Goal: Task Accomplishment & Management: Manage account settings

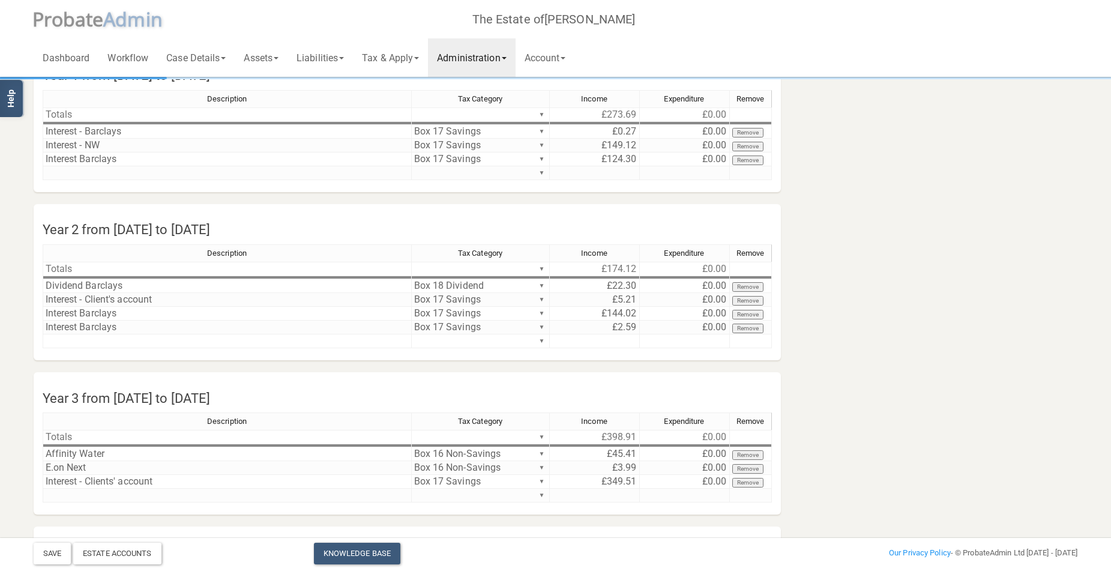
scroll to position [60, 0]
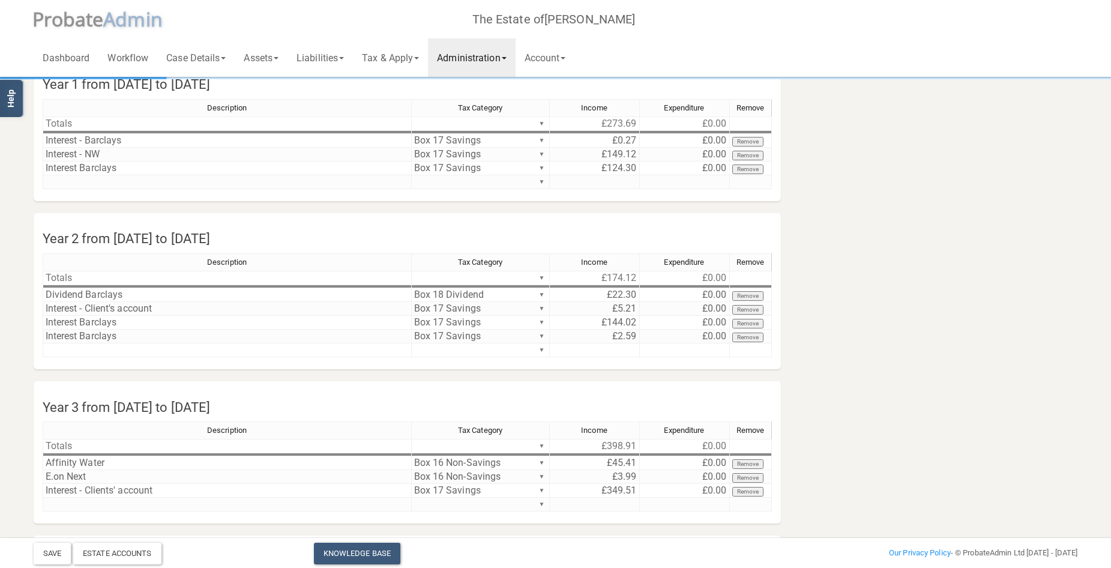
click at [478, 58] on link "Administration" at bounding box center [471, 57] width 87 height 38
click at [480, 88] on link "Income and Expenditure" at bounding box center [481, 89] width 107 height 18
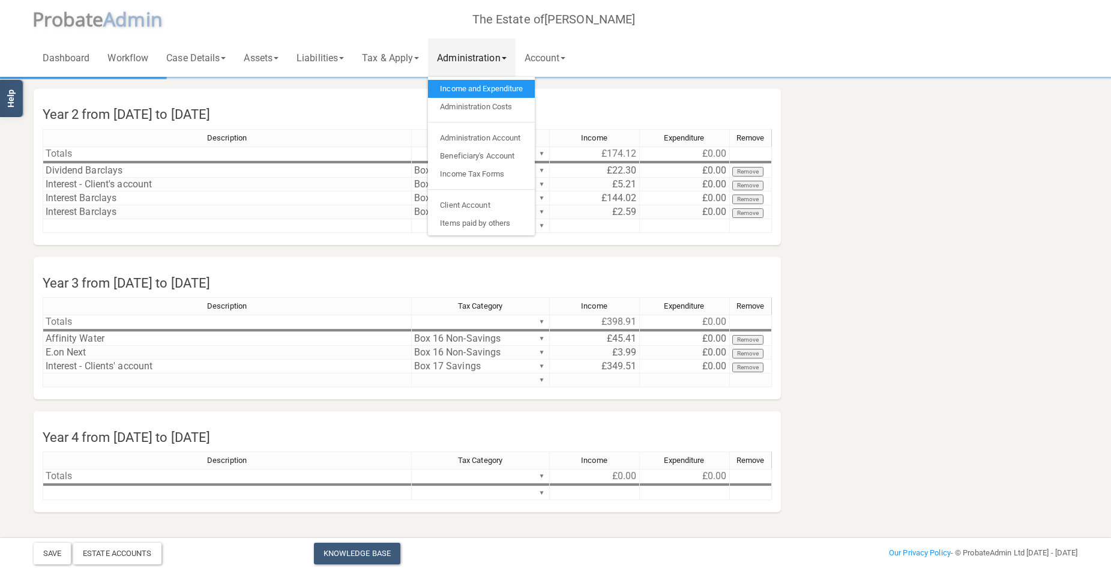
scroll to position [186, 0]
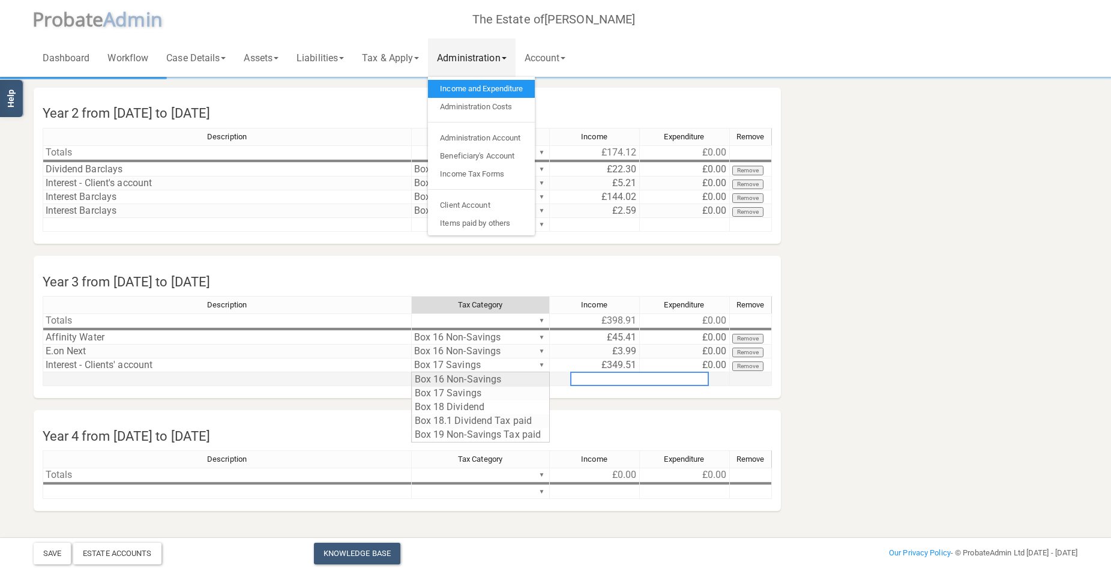
click at [542, 378] on div "Description Tax Category Income Expenditure Remove Totals ▼ £398.91 £0.00 ▼ Aff…" at bounding box center [408, 346] width 730 height 101
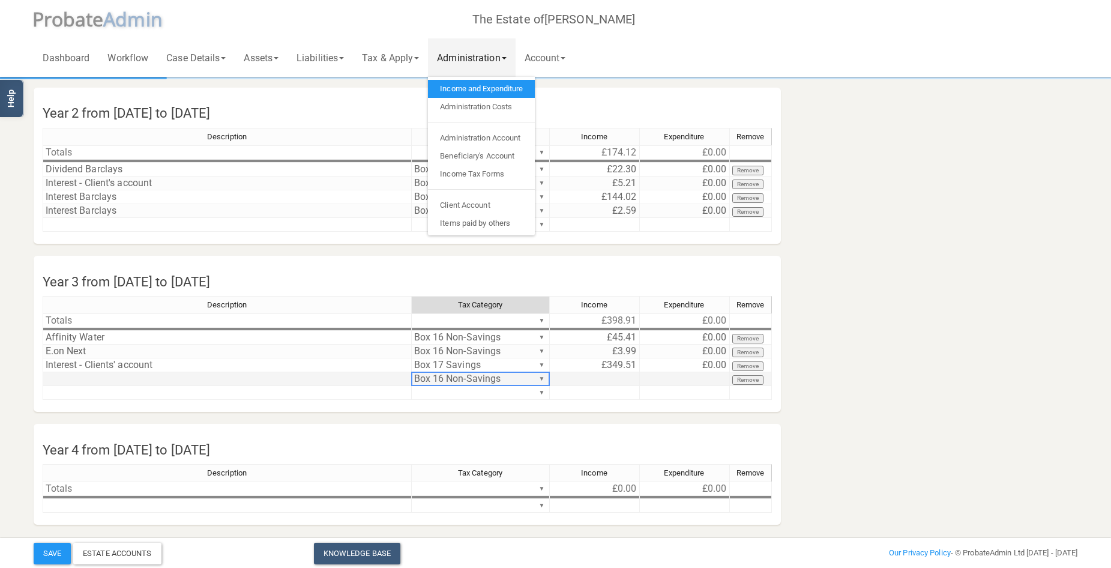
click at [542, 378] on div "Description Tax Category Income Expenditure Remove Totals ▼ £398.91 £0.00 ▼ Aff…" at bounding box center [408, 353] width 730 height 115
click at [388, 247] on section "Income and Expenditure Account Year 1 from [DATE] to [DATE] Description Tax Cat…" at bounding box center [556, 215] width 1063 height 644
click at [361, 250] on section "Income and Expenditure Account Year 1 from [DATE] to [DATE] Description Tax Cat…" at bounding box center [556, 215] width 1063 height 644
click at [361, 233] on div "Description Tax Category Income Expenditure Remove Totals ▼ £174.12 £0.00 ▼ Div…" at bounding box center [408, 185] width 730 height 115
click at [606, 95] on div "Year 2 from [DATE] to [DATE] Description Tax Category Income Expenditure Remove…" at bounding box center [408, 166] width 766 height 156
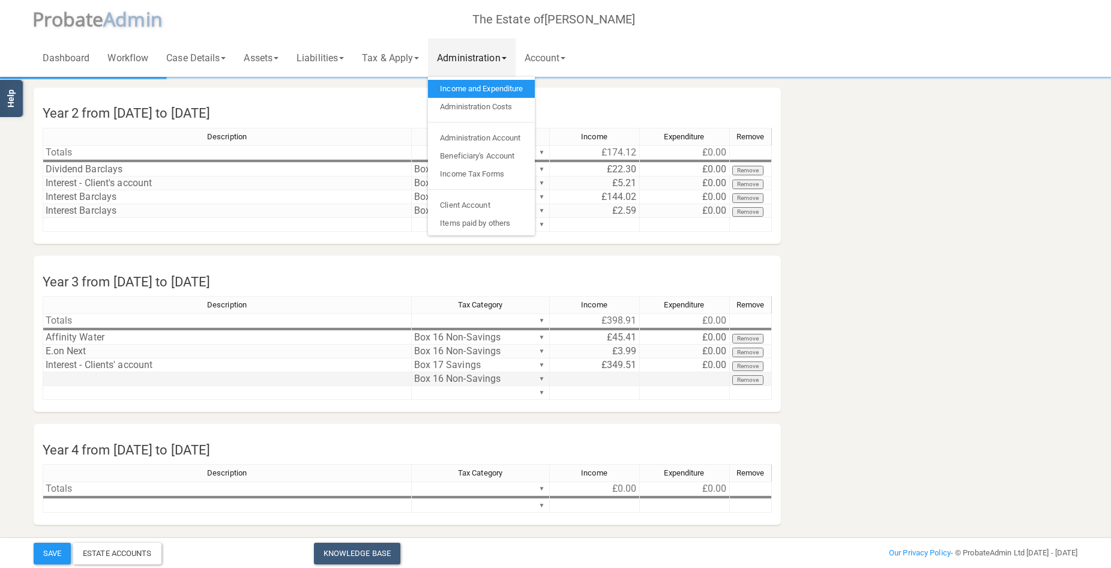
click at [501, 86] on link "Income and Expenditure" at bounding box center [481, 89] width 107 height 18
click at [406, 100] on h4 "Year 2 from [DATE] to [DATE]" at bounding box center [344, 114] width 620 height 28
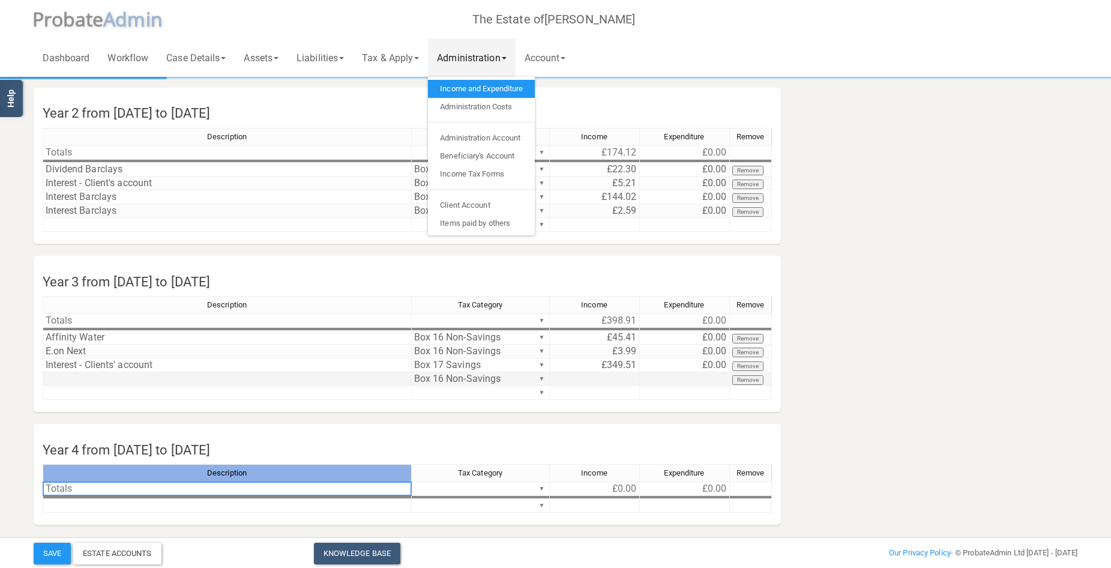
click at [398, 466] on div "Description" at bounding box center [227, 473] width 368 height 17
click at [409, 52] on link "Tax & Apply" at bounding box center [390, 57] width 75 height 38
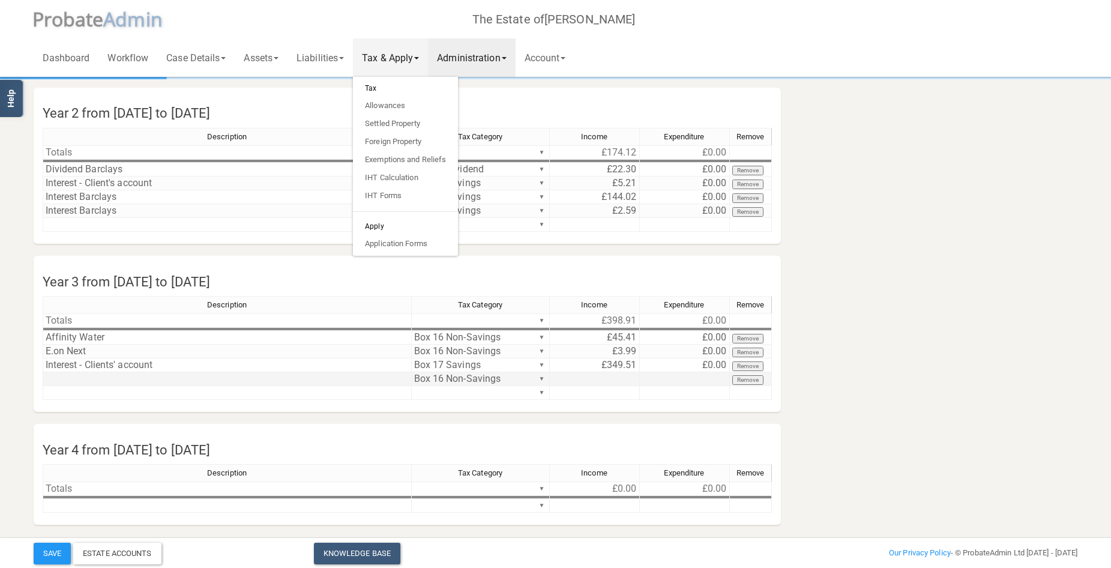
click at [379, 90] on h6 "Tax" at bounding box center [405, 88] width 105 height 17
click at [748, 380] on button "Remove" at bounding box center [749, 380] width 32 height 10
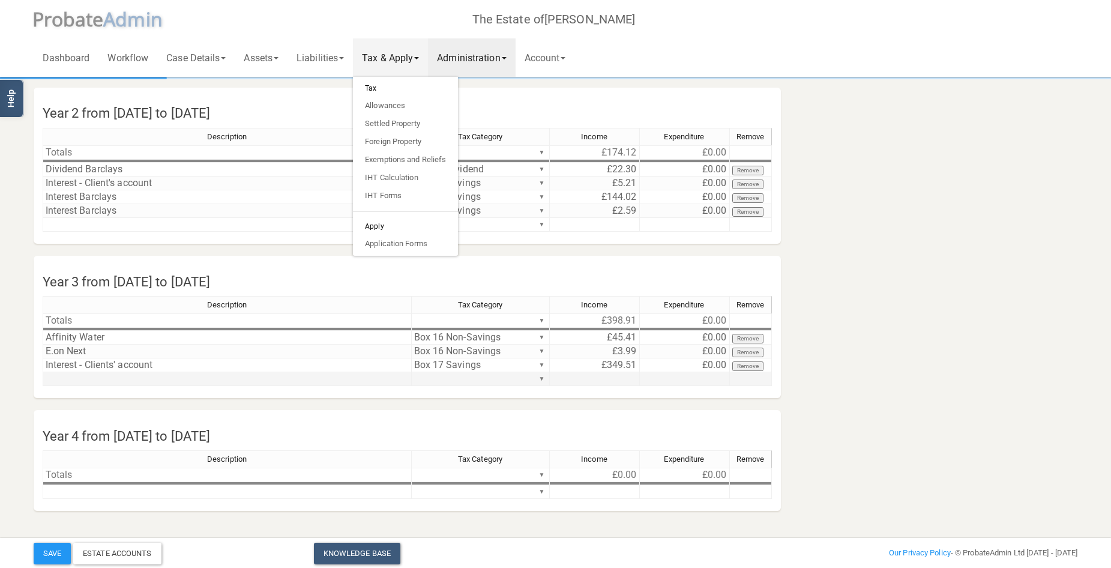
click at [962, 234] on section "Income and Expenditure Account Year 1 from [DATE] to [DATE] Description Tax Cat…" at bounding box center [556, 208] width 1063 height 630
click at [561, 97] on div "Year 2 from [DATE] to [DATE] Description Tax Category Income Expenditure Remove…" at bounding box center [408, 166] width 766 height 156
click at [309, 94] on div "Year 2 from [DATE] to [DATE] Description Tax Category Income Expenditure Remove…" at bounding box center [408, 166] width 766 height 156
click at [319, 54] on link "Liabilities" at bounding box center [320, 57] width 65 height 38
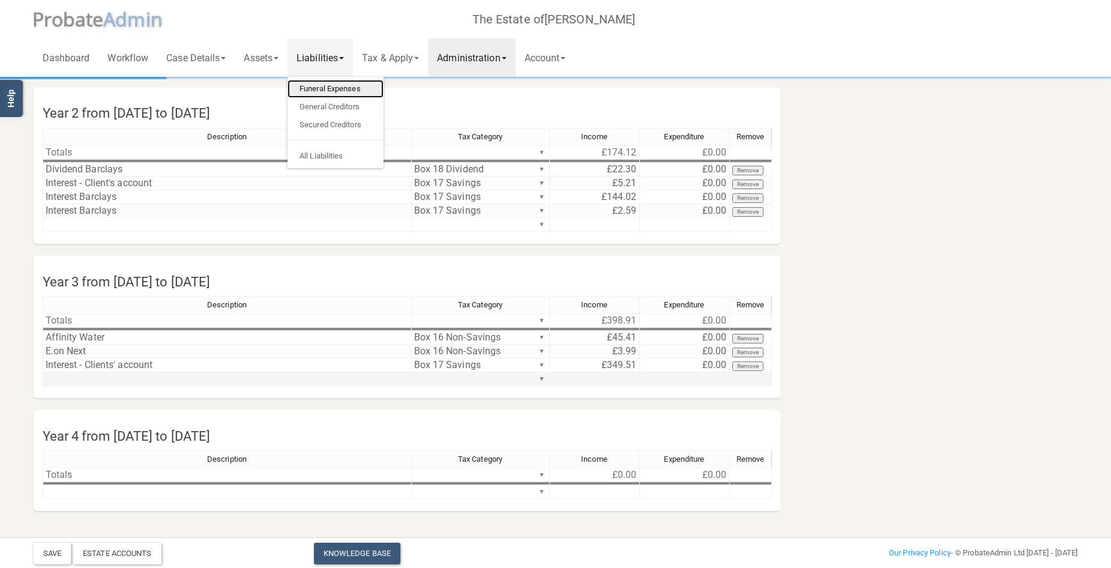
click at [325, 86] on link "Funeral Expenses" at bounding box center [336, 89] width 96 height 18
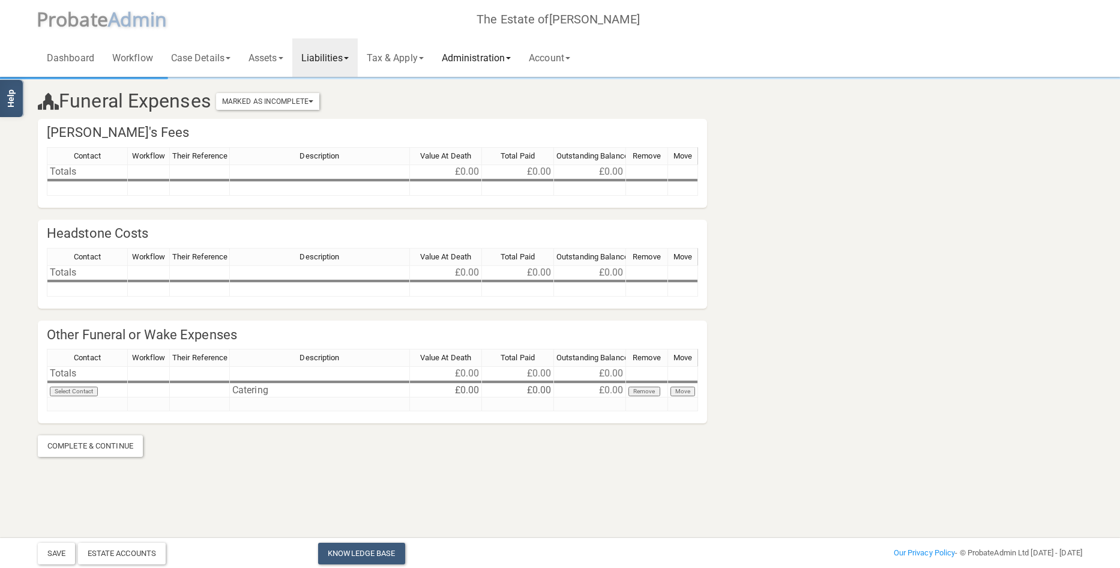
click at [483, 58] on link "Administration" at bounding box center [476, 57] width 87 height 38
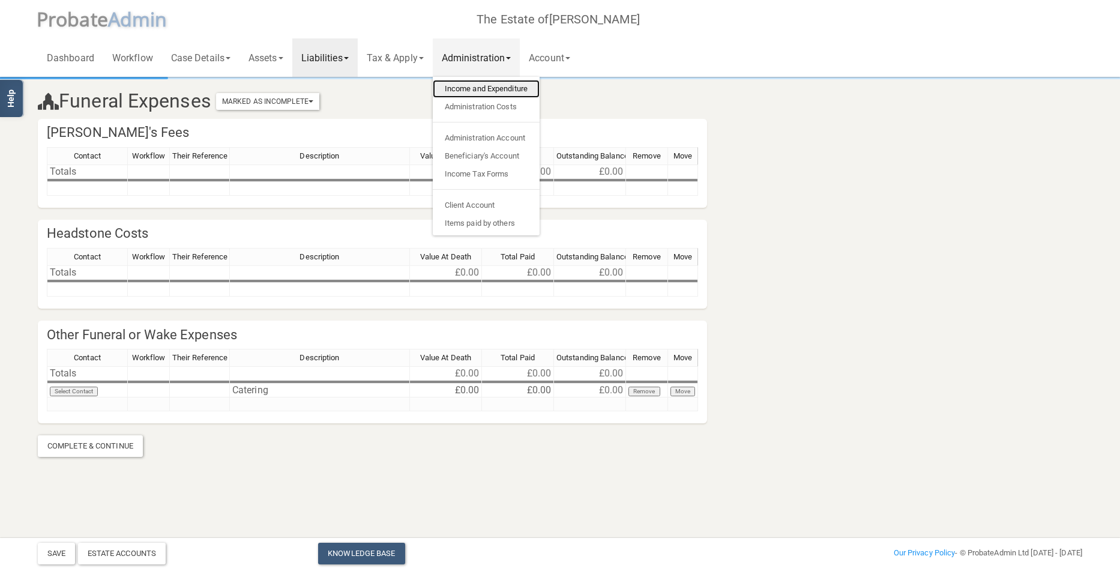
click at [487, 82] on link "Income and Expenditure" at bounding box center [486, 89] width 107 height 18
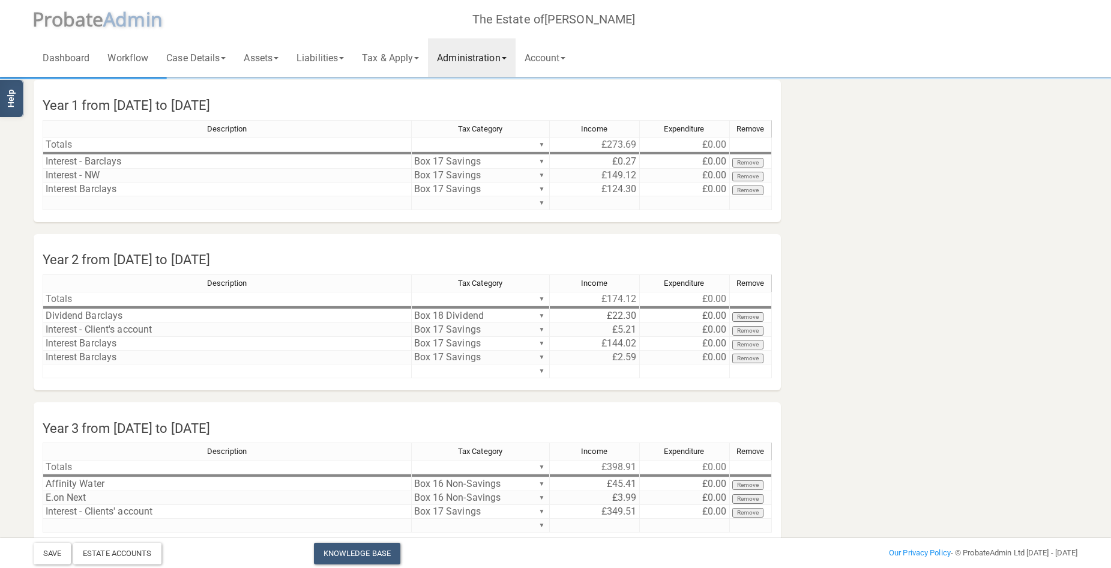
scroll to position [60, 0]
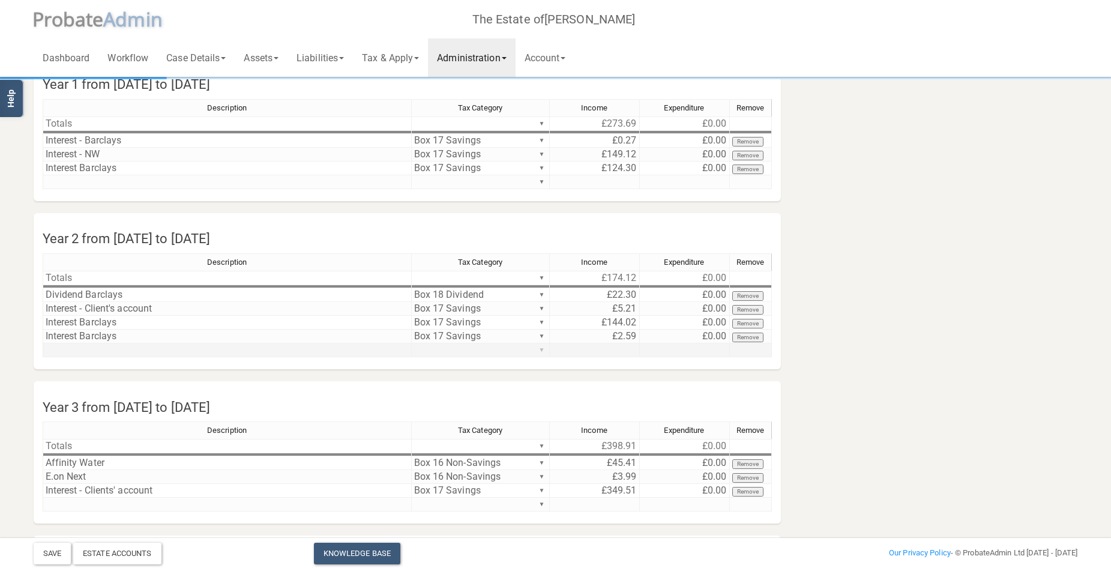
click at [541, 348] on div "Description Tax Category Income Expenditure Remove Totals ▼ £174.12 £0.00 ▼ Div…" at bounding box center [408, 310] width 730 height 115
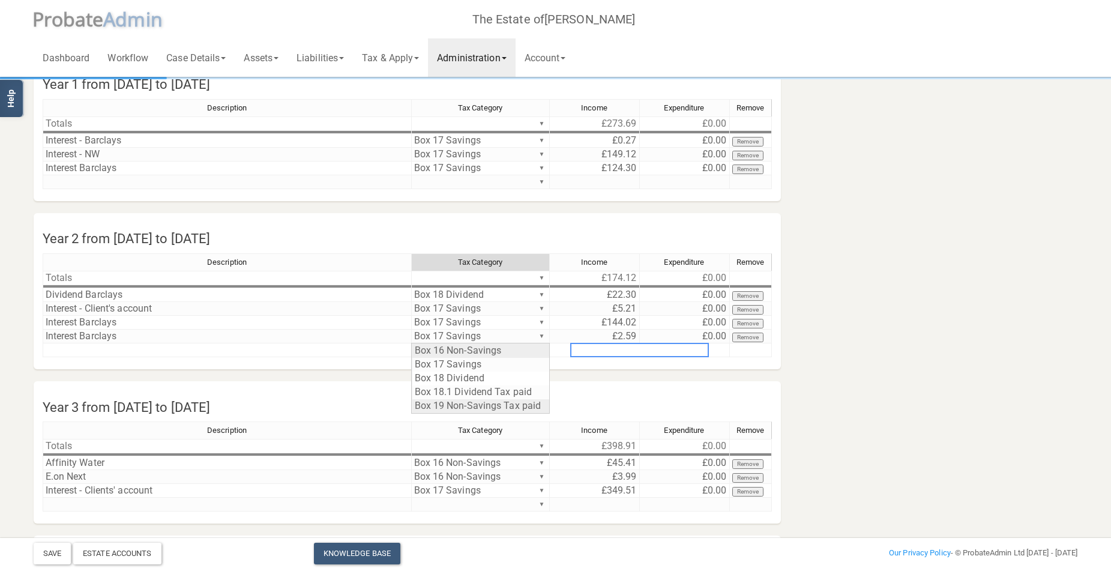
type textarea "Box 19 Non-Savings Tax paid"
click at [504, 406] on section "Income and Expenditure Account Year 1 from [DATE] to [DATE] Description Tax Cat…" at bounding box center [556, 334] width 1063 height 630
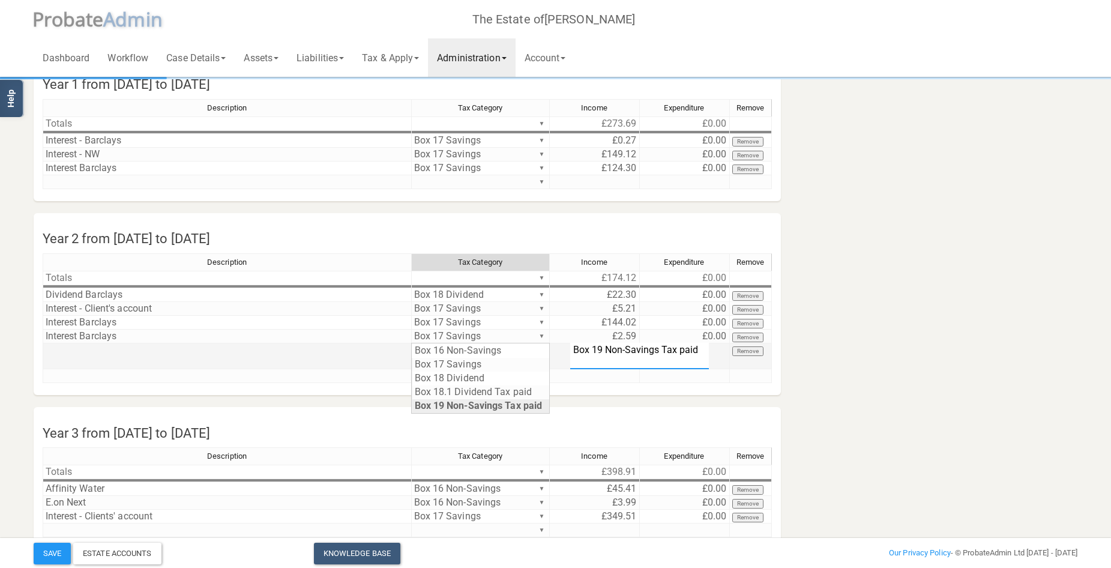
click at [544, 362] on div "Description Tax Category Income Expenditure Remove Totals ▼ £174.12 £0.00 ▼ Div…" at bounding box center [408, 323] width 730 height 140
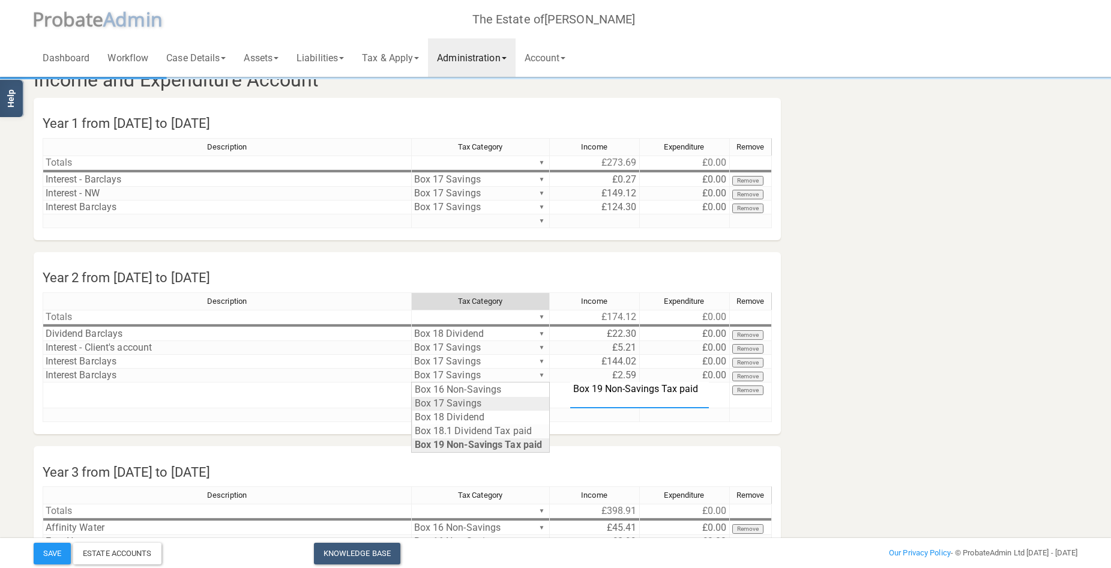
scroll to position [0, 0]
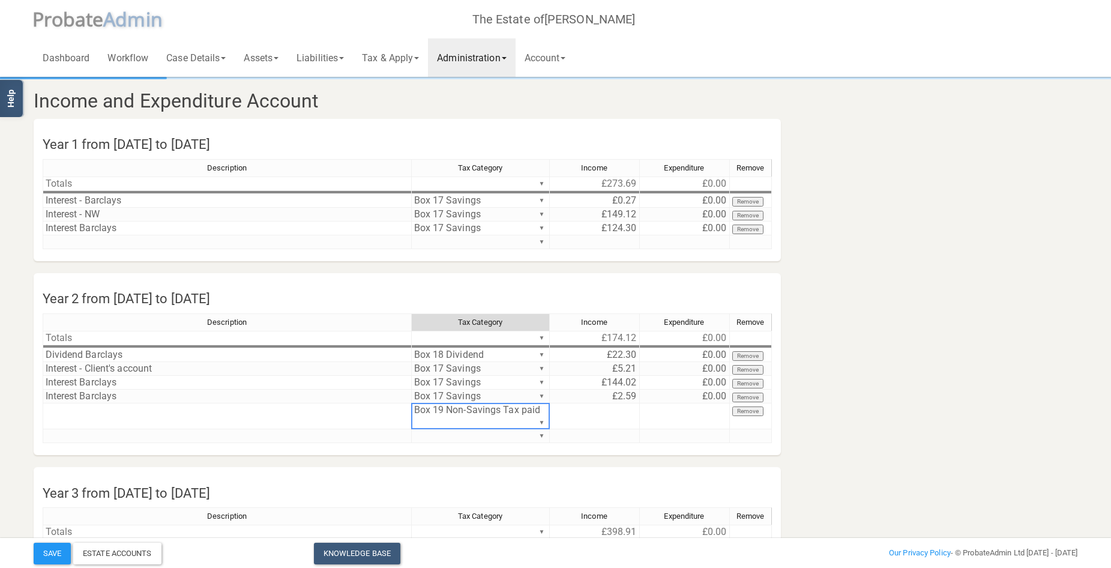
click at [506, 465] on section "Income and Expenditure Account Year 1 from [DATE] to [DATE] Description Tax Cat…" at bounding box center [556, 407] width 1063 height 656
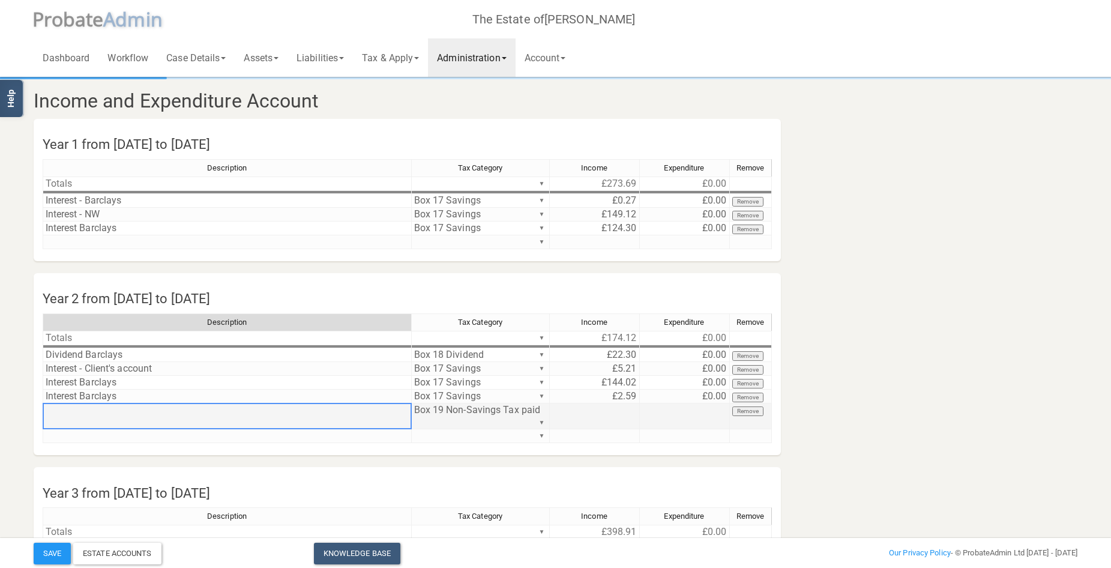
click at [357, 414] on td at bounding box center [227, 416] width 369 height 26
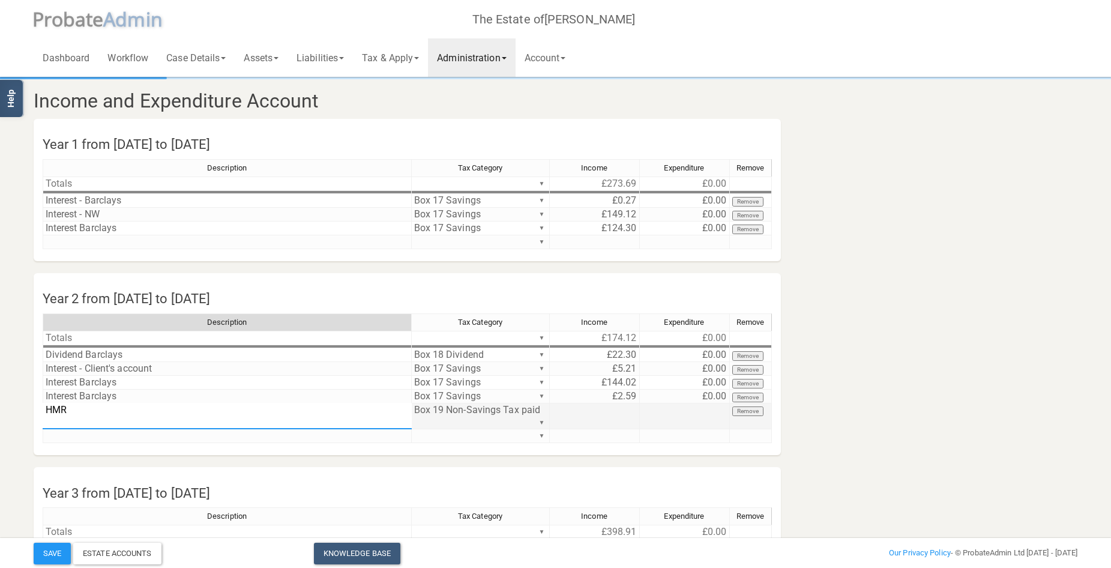
type textarea "HMRC"
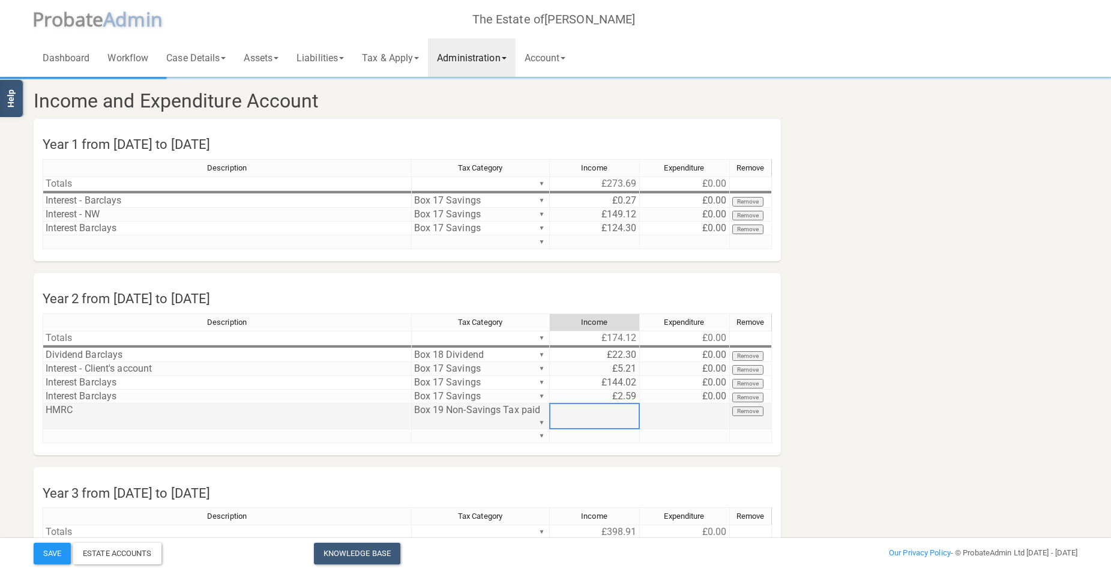
click at [614, 412] on td at bounding box center [595, 416] width 90 height 26
type textarea "30.36"
click at [596, 407] on td "£30.36" at bounding box center [595, 416] width 90 height 26
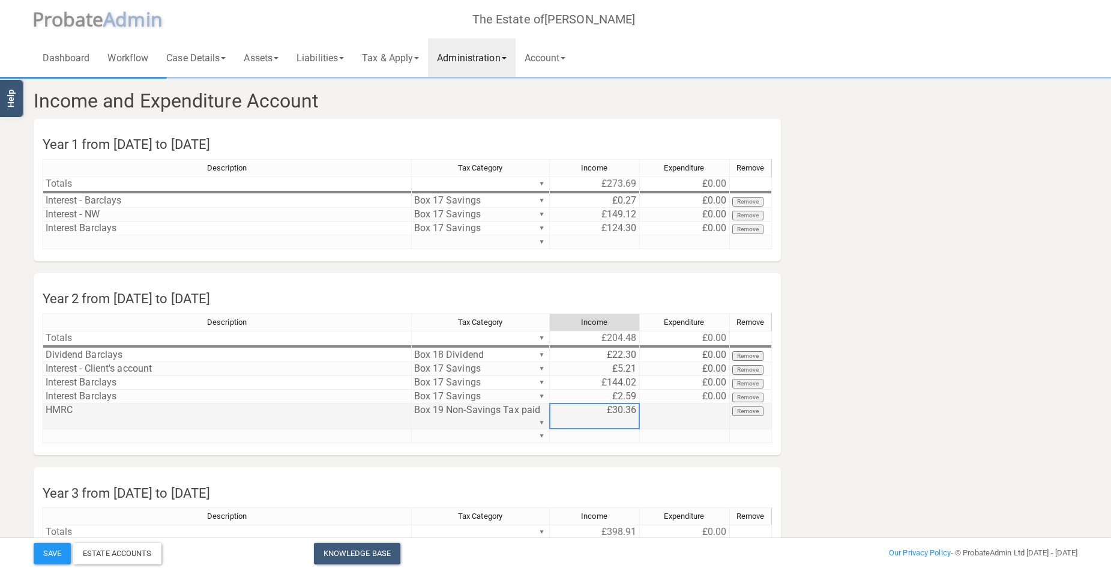
click at [596, 407] on td "£30.36" at bounding box center [595, 416] width 90 height 26
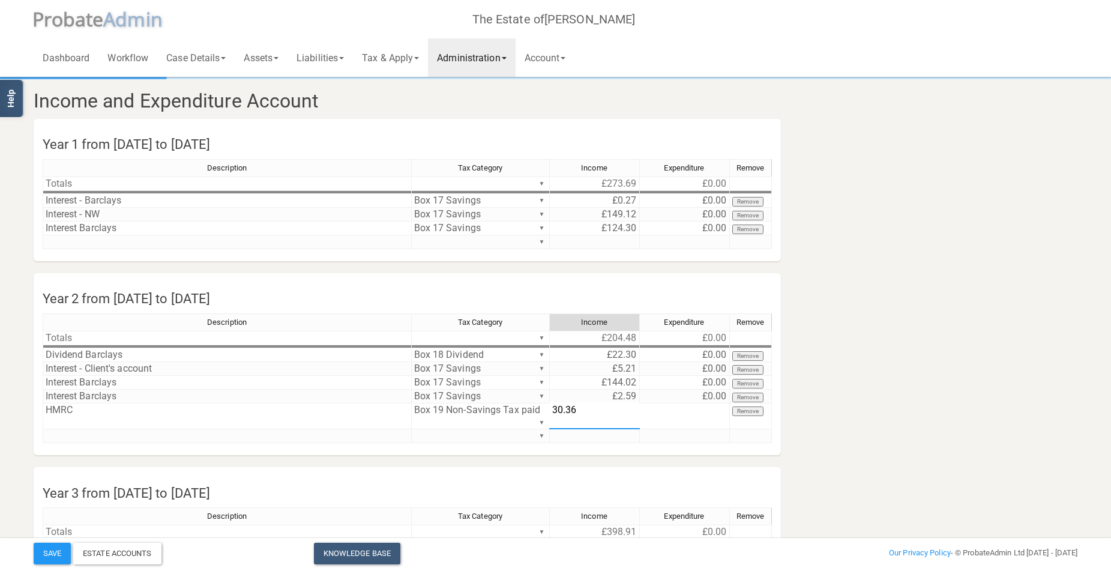
drag, startPoint x: 596, startPoint y: 407, endPoint x: 551, endPoint y: 409, distance: 45.1
click at [551, 409] on textarea "30.36" at bounding box center [594, 416] width 91 height 26
click at [701, 364] on td "£0.00" at bounding box center [685, 369] width 90 height 14
click at [702, 366] on td "£0.00" at bounding box center [685, 369] width 90 height 14
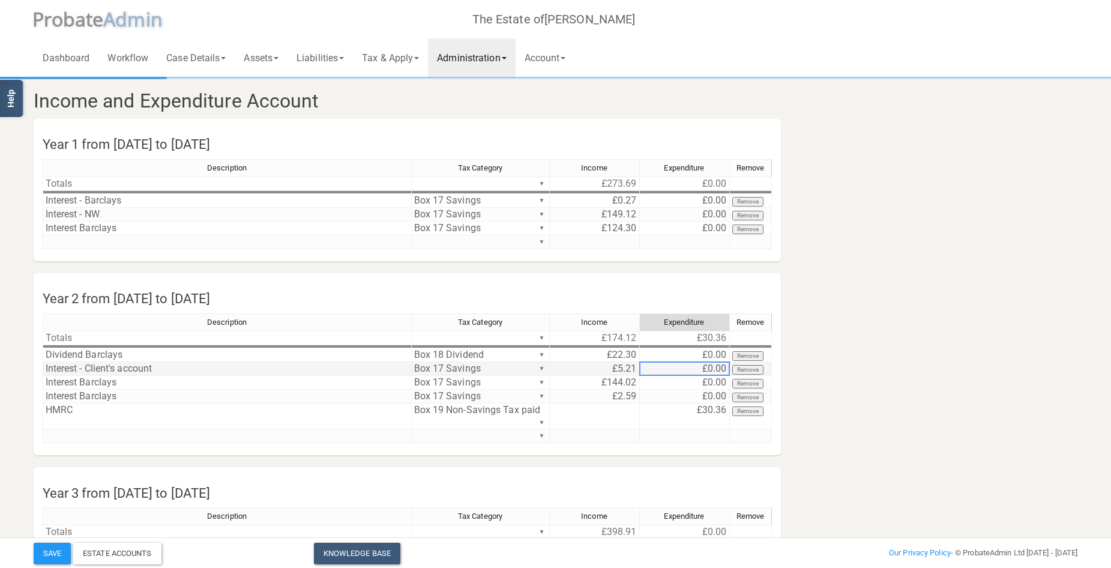
type textarea "0"
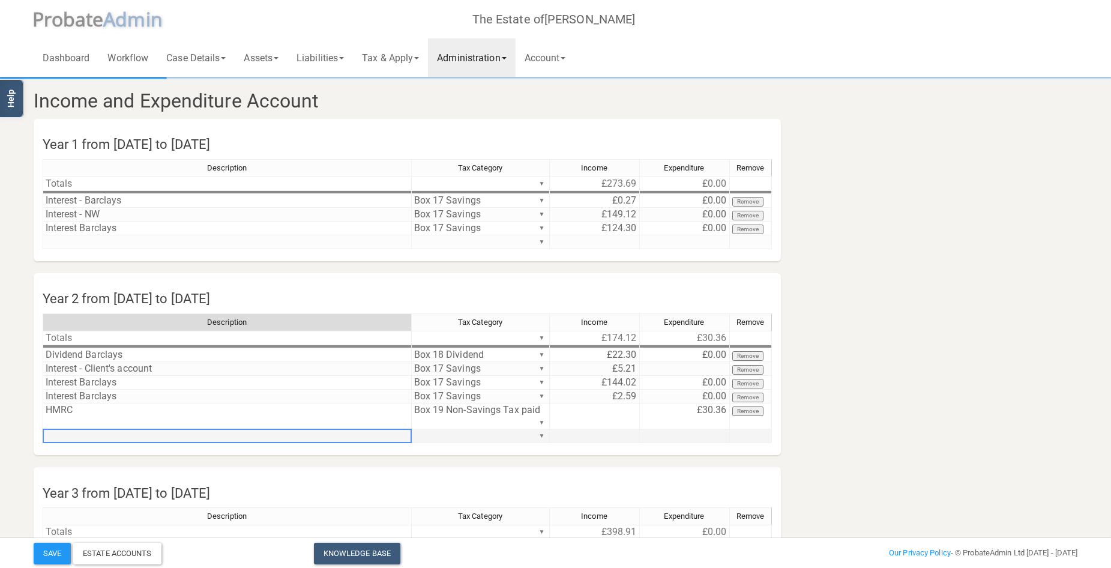
click at [348, 437] on td at bounding box center [227, 436] width 369 height 14
click at [187, 243] on td at bounding box center [227, 242] width 369 height 14
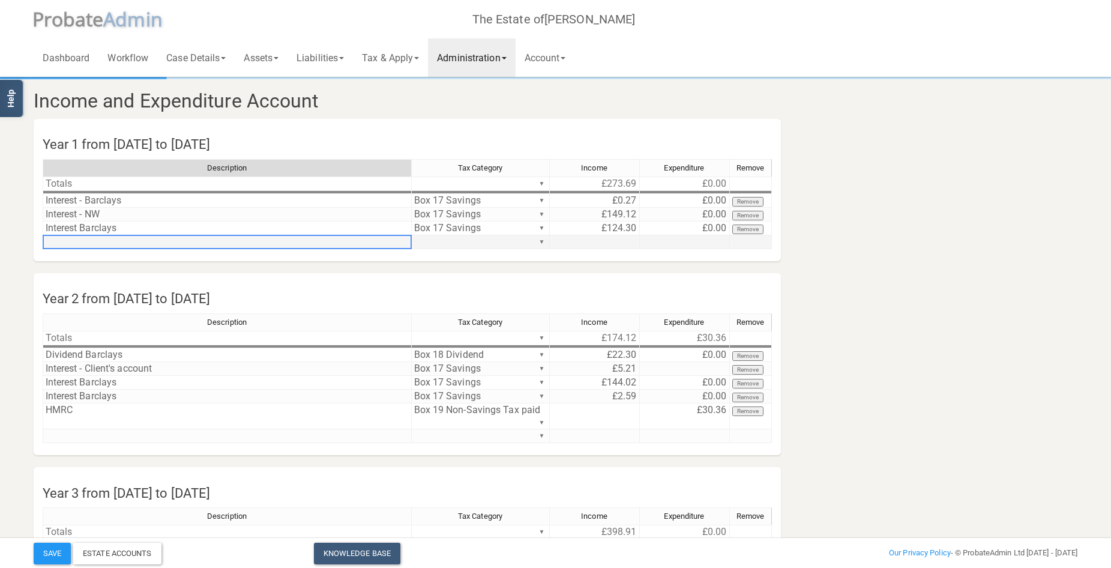
click at [187, 243] on td at bounding box center [227, 242] width 369 height 14
type textarea "HMRC"
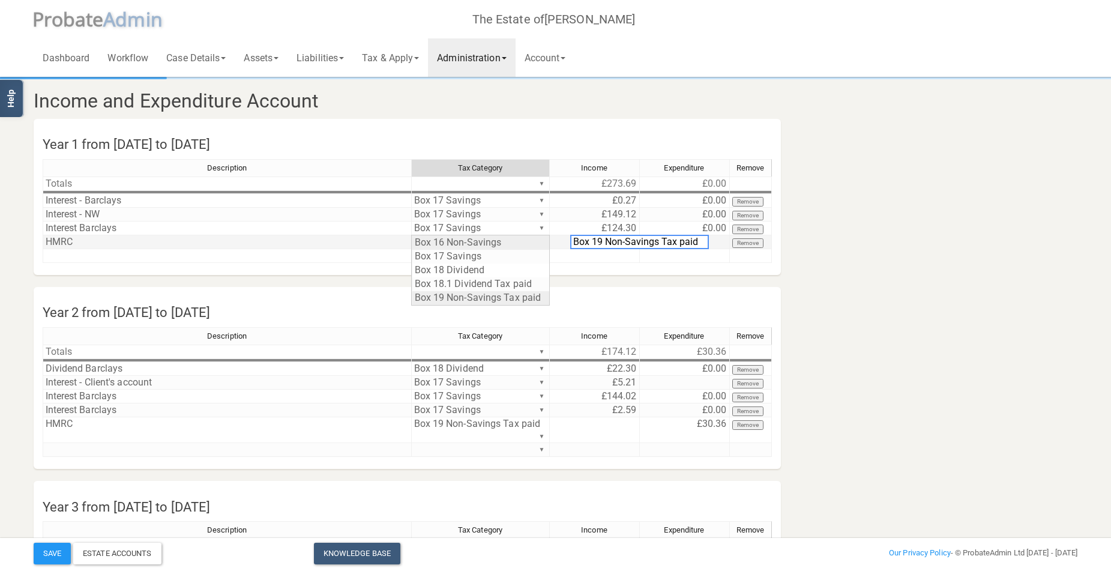
click at [512, 297] on section "Income and Expenditure Account Year 1 from [DATE] to [DATE] Description Tax Cat…" at bounding box center [556, 413] width 1063 height 669
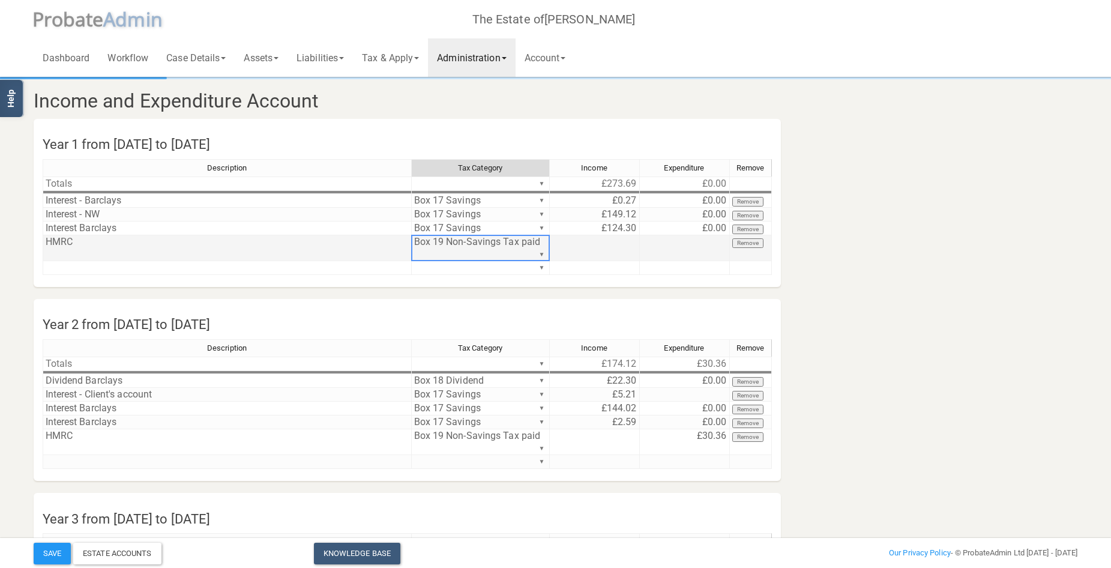
click at [690, 241] on td at bounding box center [685, 248] width 90 height 26
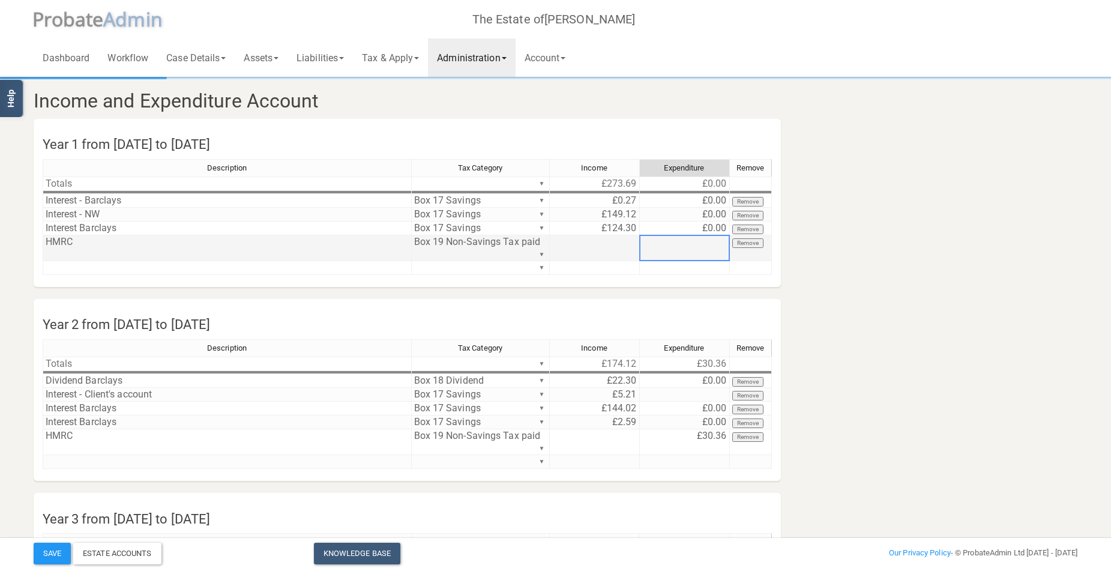
click at [690, 241] on td at bounding box center [685, 248] width 90 height 26
type textarea "54.74"
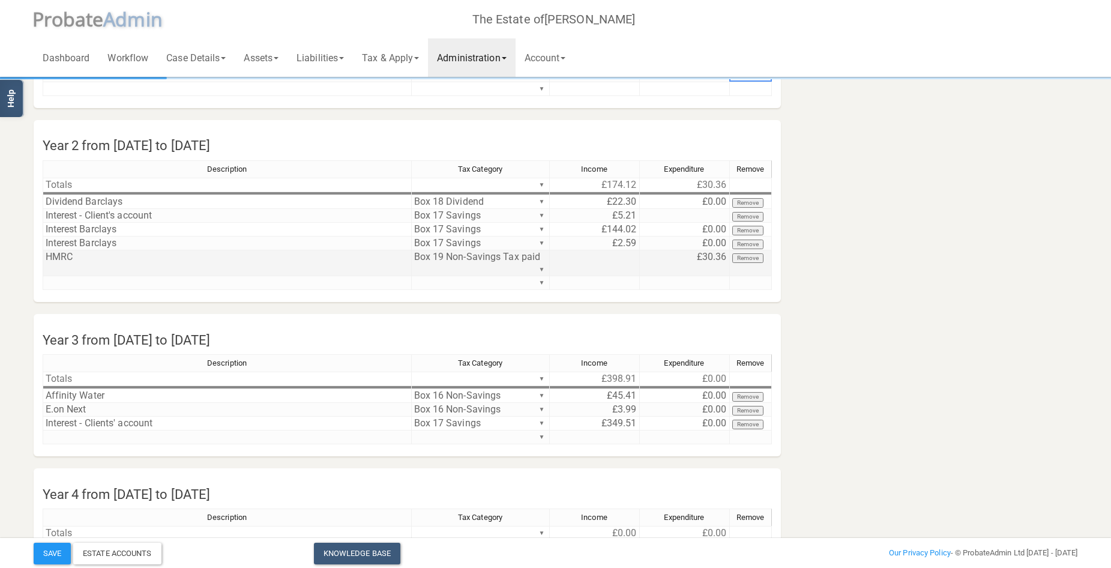
scroll to position [180, 0]
click at [76, 438] on td at bounding box center [227, 437] width 369 height 14
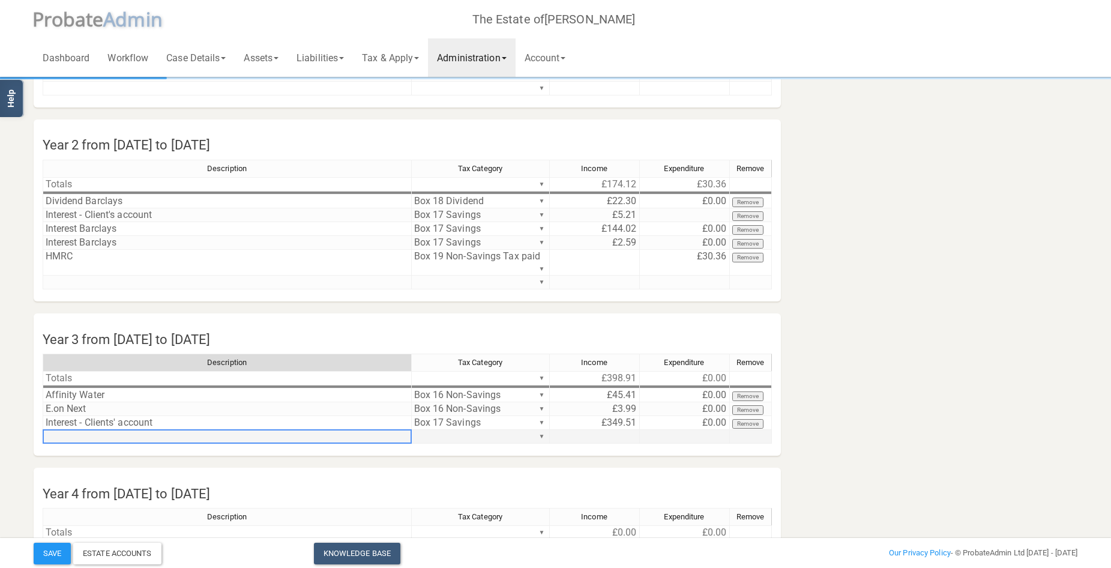
click at [76, 438] on td at bounding box center [227, 437] width 369 height 14
type textarea "HMRC"
click at [534, 435] on td "▼" at bounding box center [481, 437] width 138 height 14
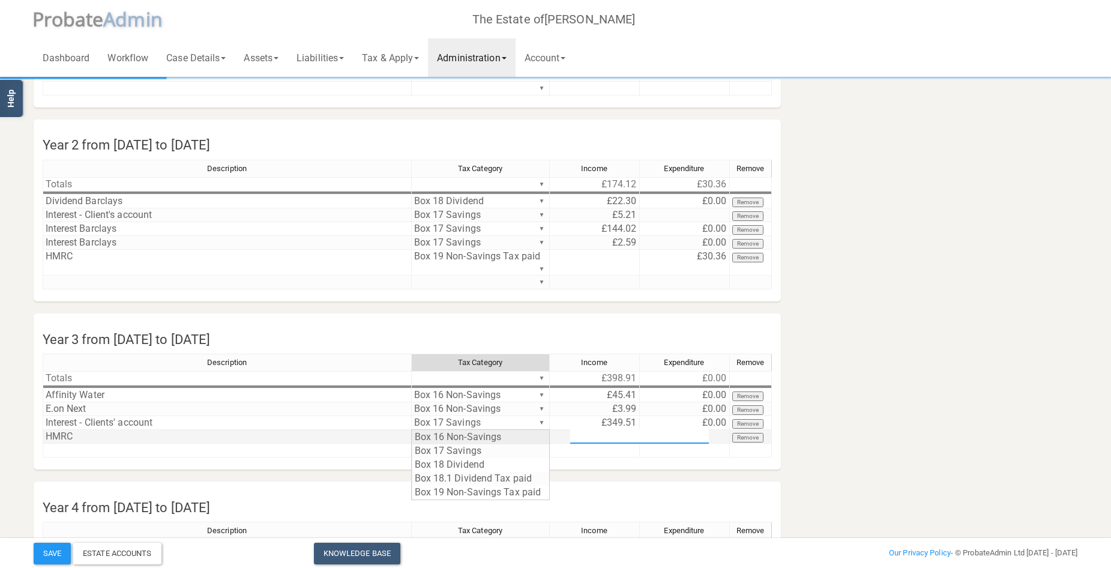
click at [539, 433] on div "Description Tax Category Income Expenditure Remove Totals ▼ £398.91 £0.00 ▼ Aff…" at bounding box center [408, 411] width 730 height 115
click at [516, 487] on section "Income and Expenditure Account Year 1 from [DATE] to [DATE] Description Tax Cat…" at bounding box center [556, 247] width 1063 height 696
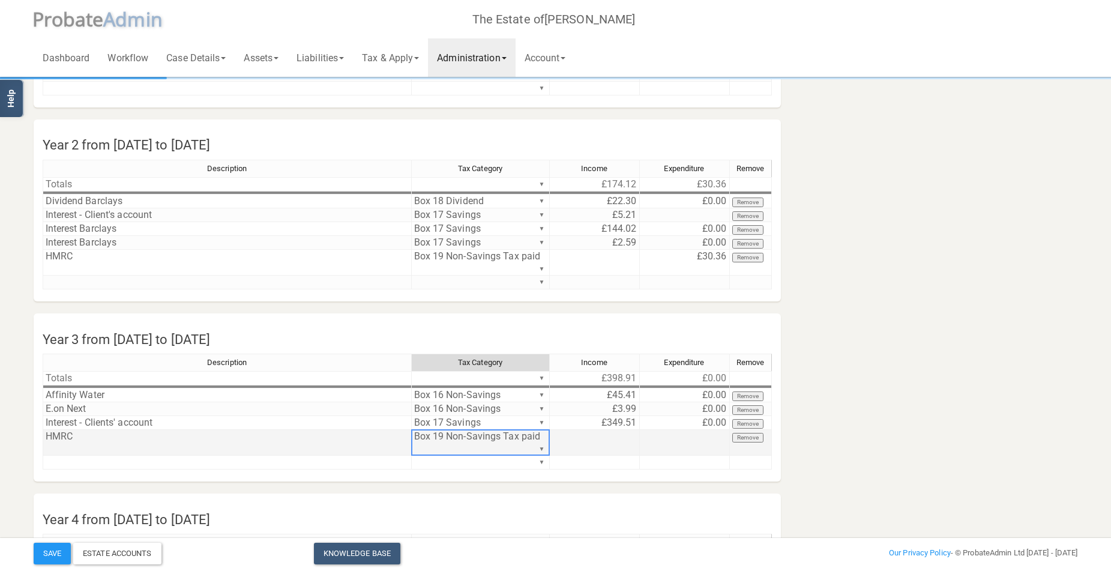
click at [706, 437] on td at bounding box center [685, 443] width 90 height 26
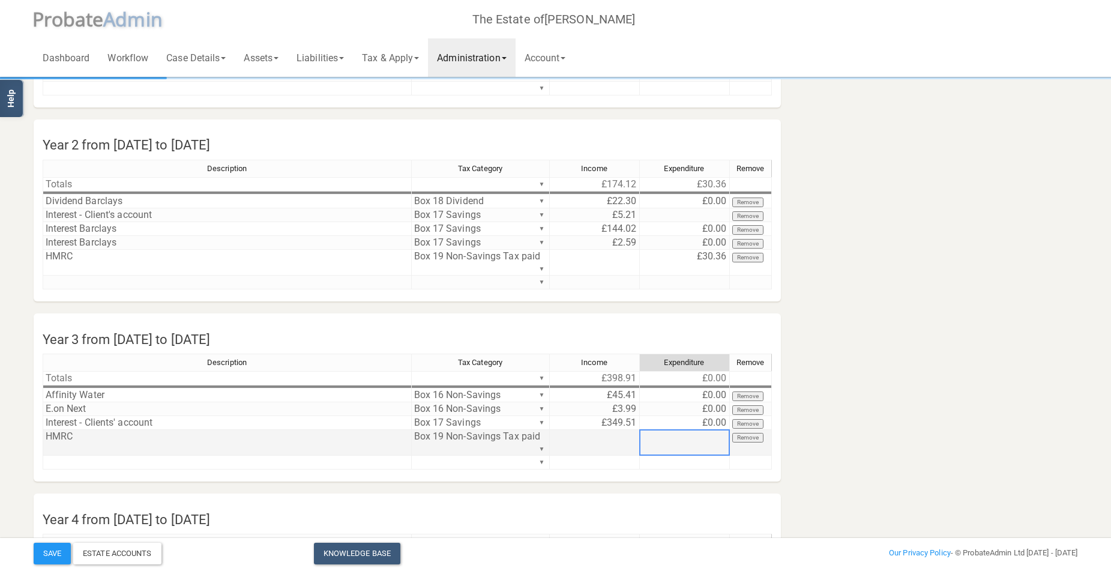
click at [706, 437] on td at bounding box center [685, 443] width 90 height 26
type textarea "69.9"
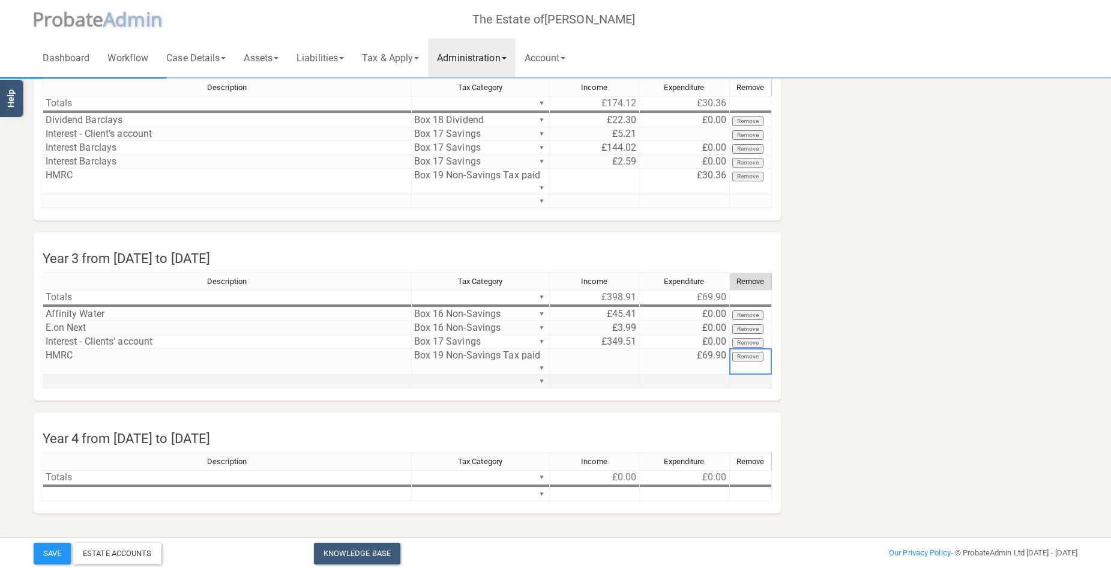
scroll to position [264, 0]
click at [50, 549] on button "Save" at bounding box center [52, 554] width 37 height 22
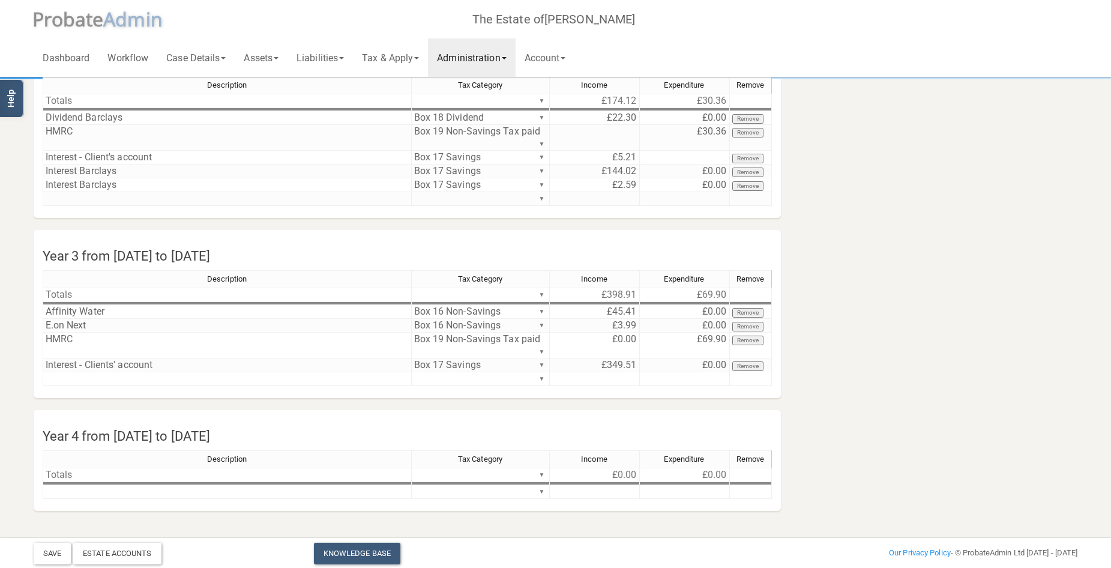
click at [479, 60] on link "Administration" at bounding box center [471, 57] width 87 height 38
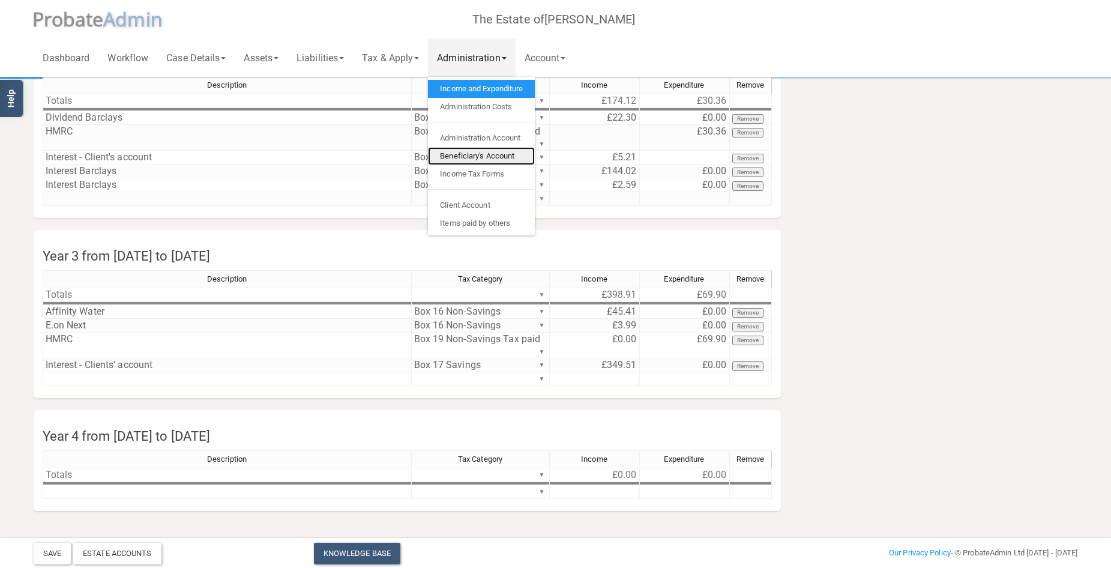
click at [489, 153] on link "Beneficiary's Account" at bounding box center [481, 156] width 107 height 18
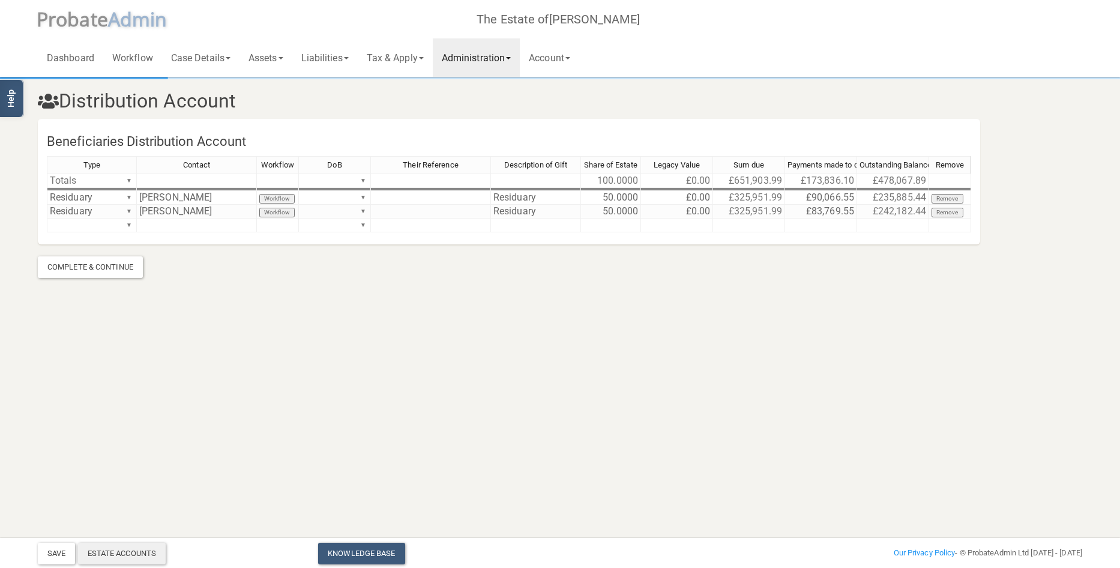
click at [146, 551] on div "Estate Accounts" at bounding box center [122, 554] width 88 height 22
click at [490, 52] on link "Administration" at bounding box center [476, 57] width 87 height 38
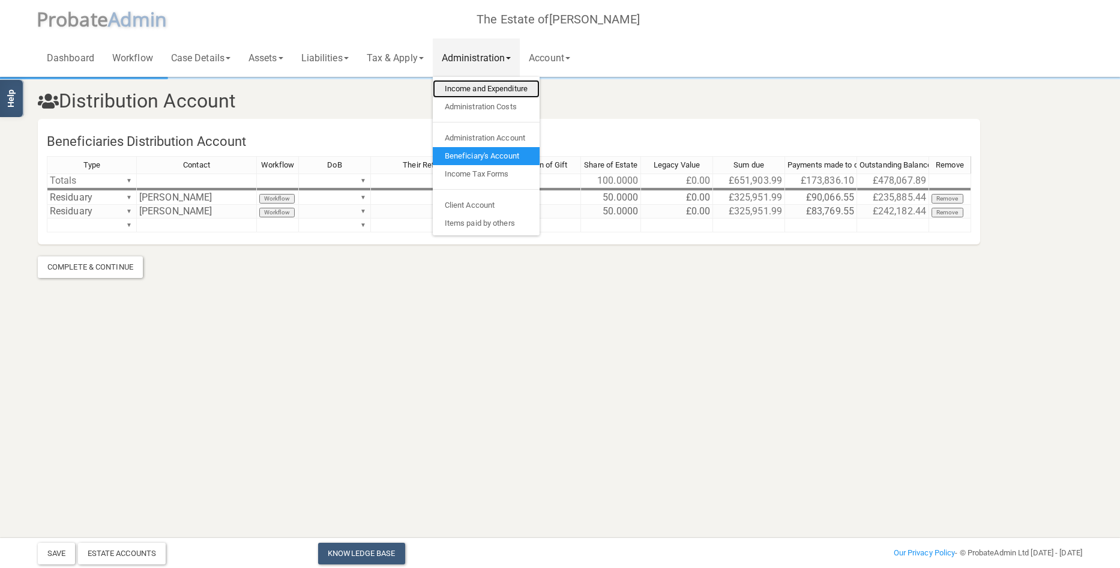
click at [491, 87] on link "Income and Expenditure" at bounding box center [486, 89] width 107 height 18
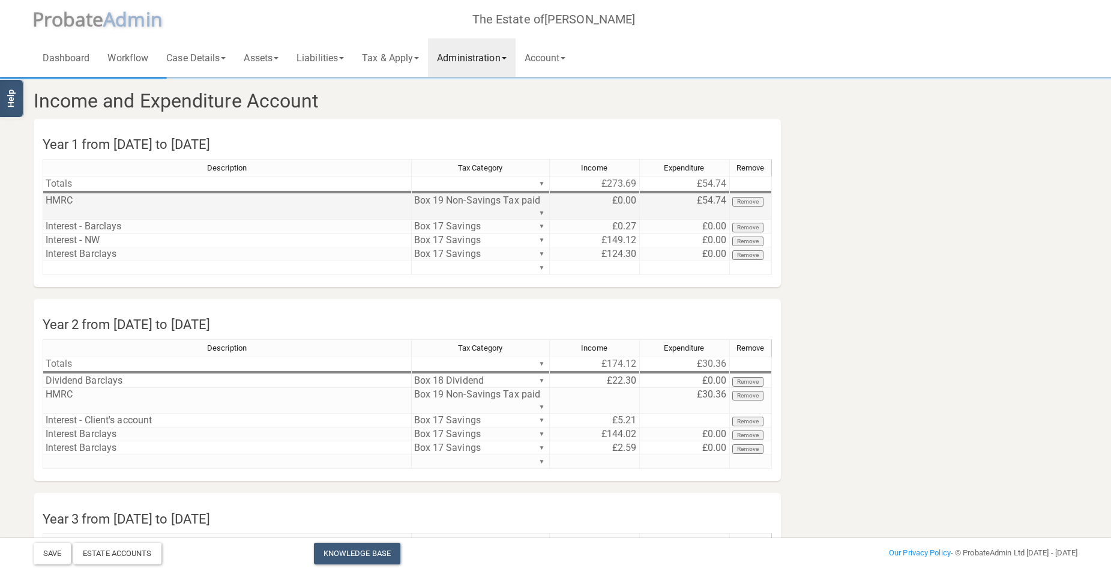
click at [129, 199] on td "HMRC" at bounding box center [227, 207] width 369 height 26
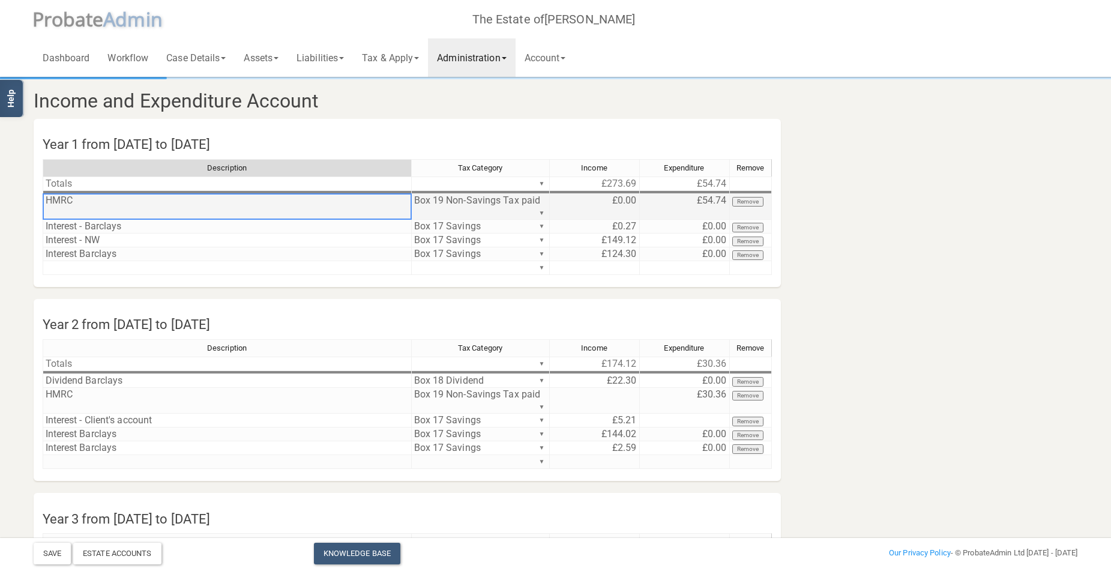
click at [115, 199] on td "HMRC" at bounding box center [227, 207] width 369 height 26
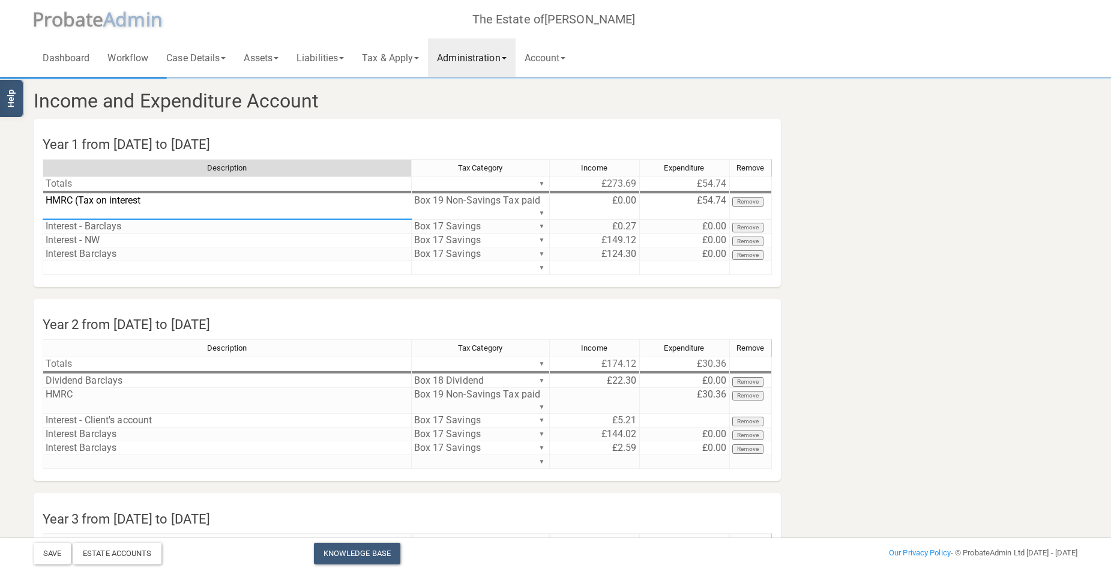
type textarea "HMRC (Tax on interest)"
click at [166, 268] on td at bounding box center [227, 268] width 369 height 14
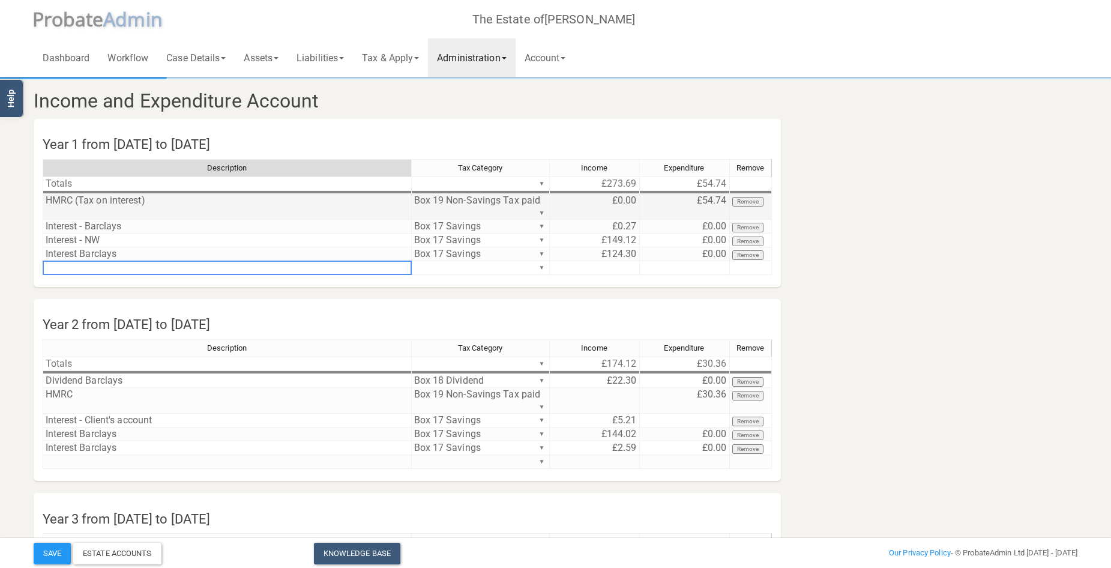
click at [151, 199] on td "HMRC (Tax on interest)" at bounding box center [227, 207] width 369 height 26
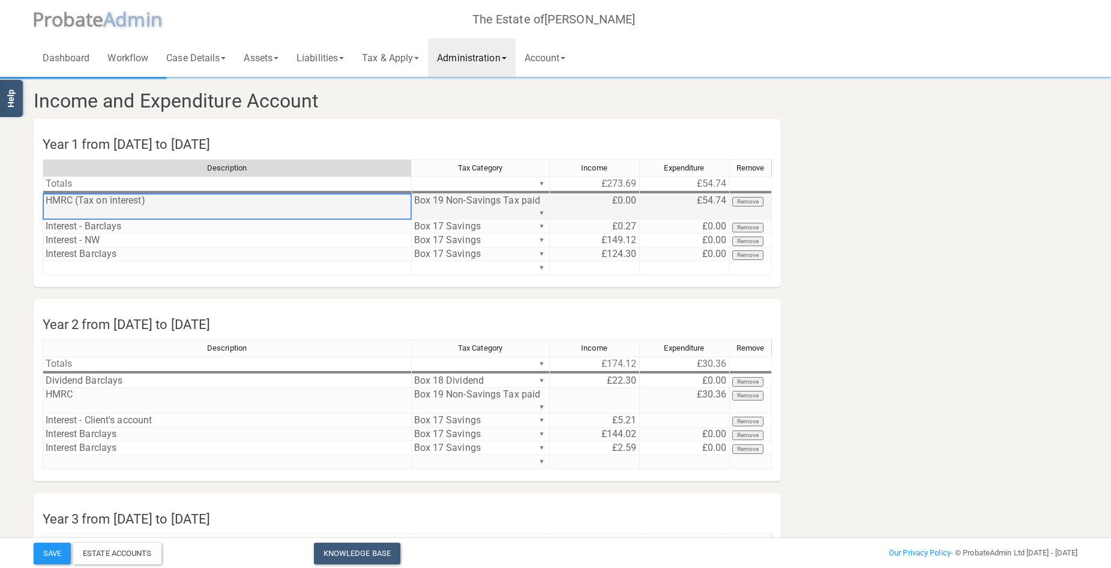
click at [151, 199] on td "HMRC (Tax on interest)" at bounding box center [227, 207] width 369 height 26
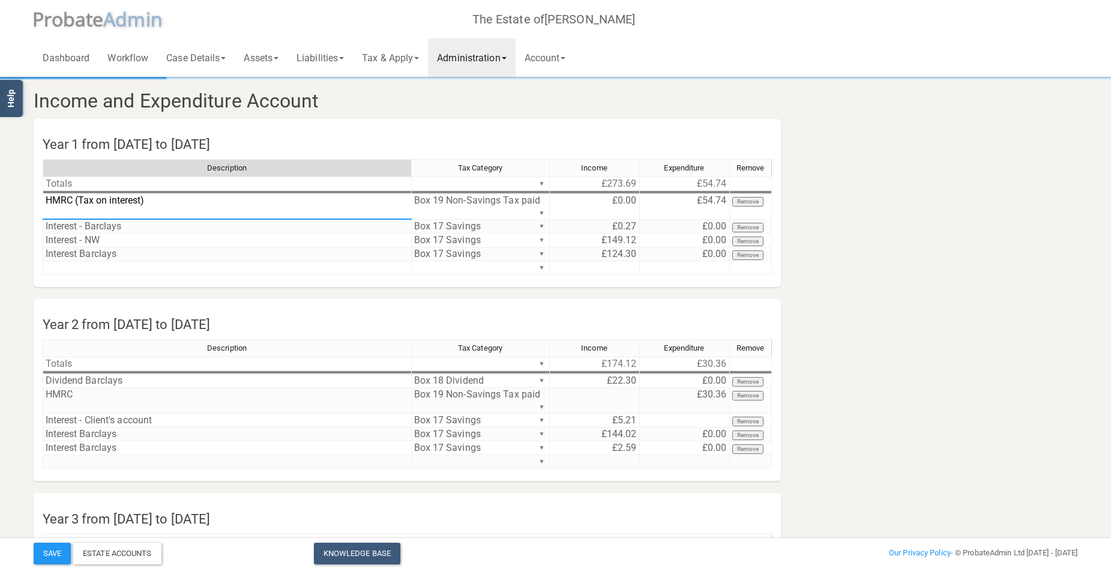
drag, startPoint x: 151, startPoint y: 199, endPoint x: 43, endPoint y: 193, distance: 108.2
click at [43, 193] on textarea "HMRC (Tax on interest)" at bounding box center [227, 206] width 369 height 26
click at [131, 399] on td "HMRC" at bounding box center [227, 401] width 369 height 26
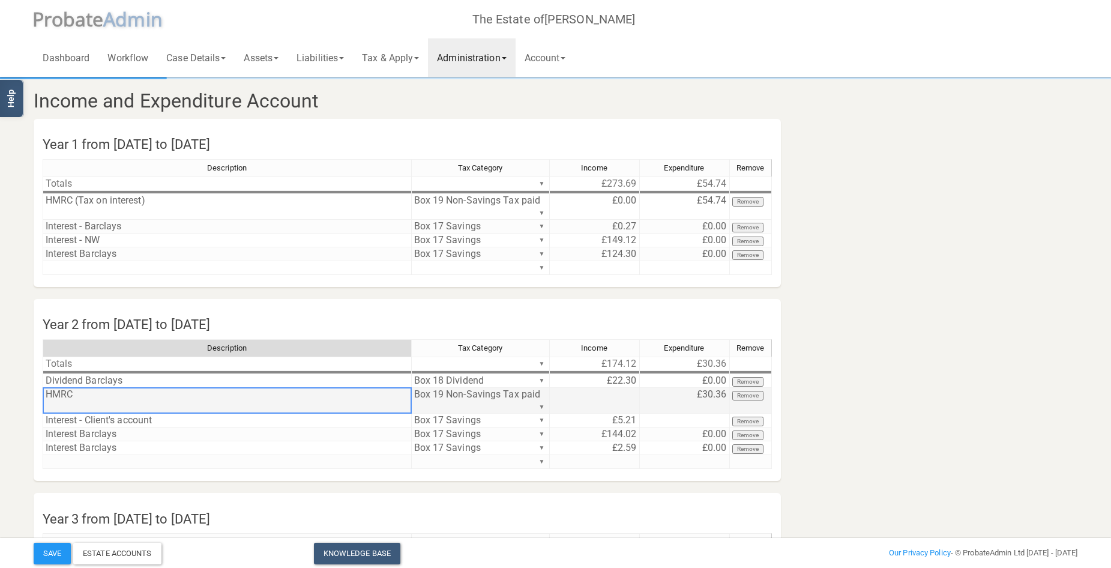
click at [131, 399] on td "HMRC" at bounding box center [227, 401] width 369 height 26
drag, startPoint x: 131, startPoint y: 399, endPoint x: 28, endPoint y: 378, distance: 105.4
click at [28, 378] on div "Year 2 from [DATE] to [DATE] Description Tax Category Income Expenditure Remove…" at bounding box center [344, 396] width 638 height 170
type textarea "HMRC (Tax on interest)"
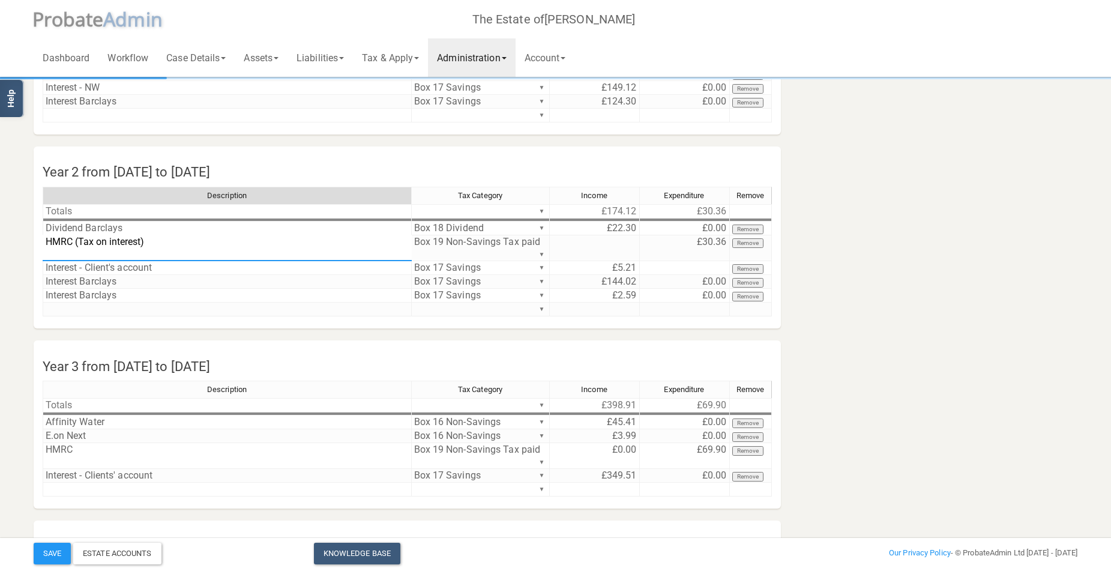
scroll to position [180, 0]
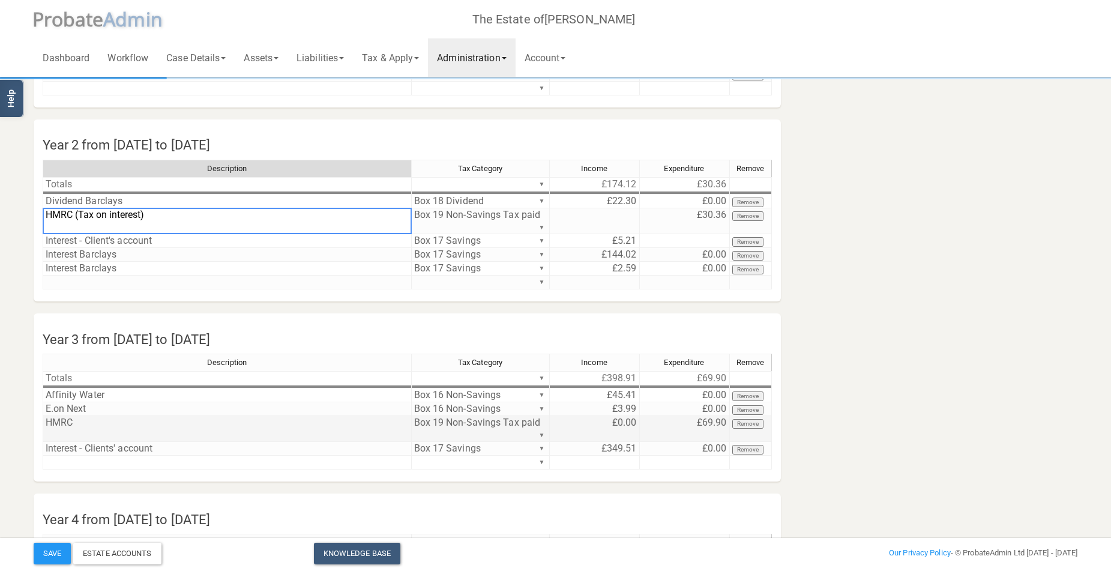
click at [116, 421] on td "HMRC" at bounding box center [227, 429] width 369 height 26
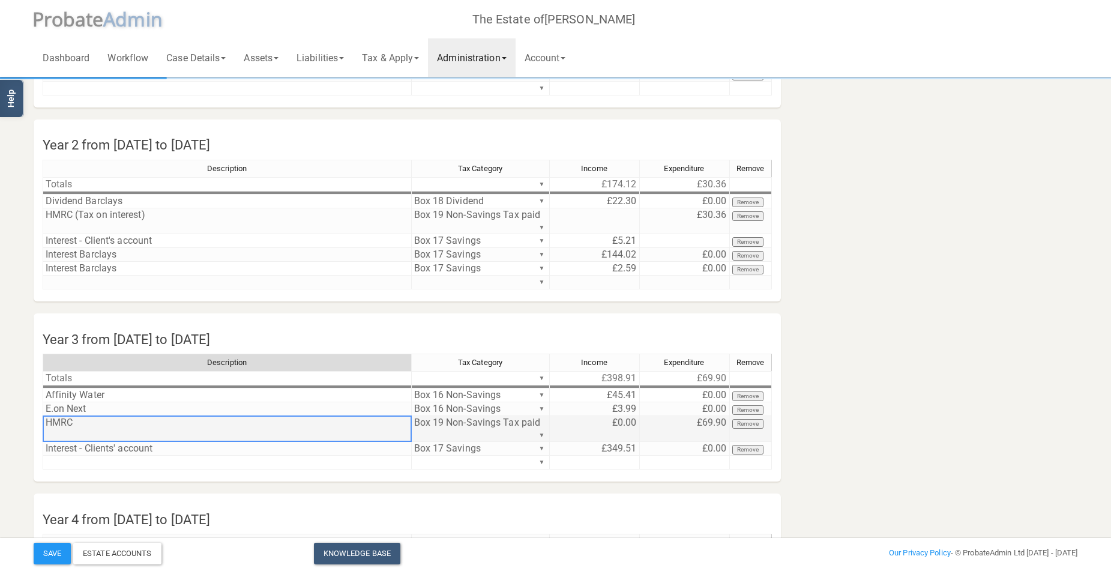
click at [116, 421] on td "HMRC" at bounding box center [227, 429] width 369 height 26
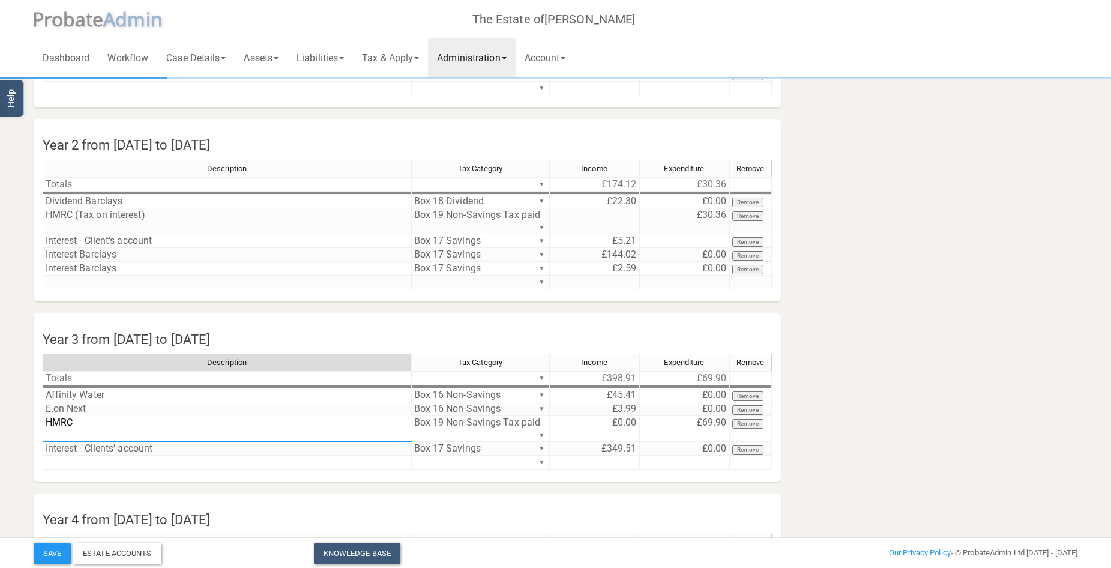
drag, startPoint x: 116, startPoint y: 421, endPoint x: 5, endPoint y: 417, distance: 111.2
click at [5, 417] on section "Income and Expenditure Account Year 1 from [DATE] to [DATE] Description Tax Cat…" at bounding box center [555, 236] width 1111 height 832
type textarea "HMRC (Tax on interest)"
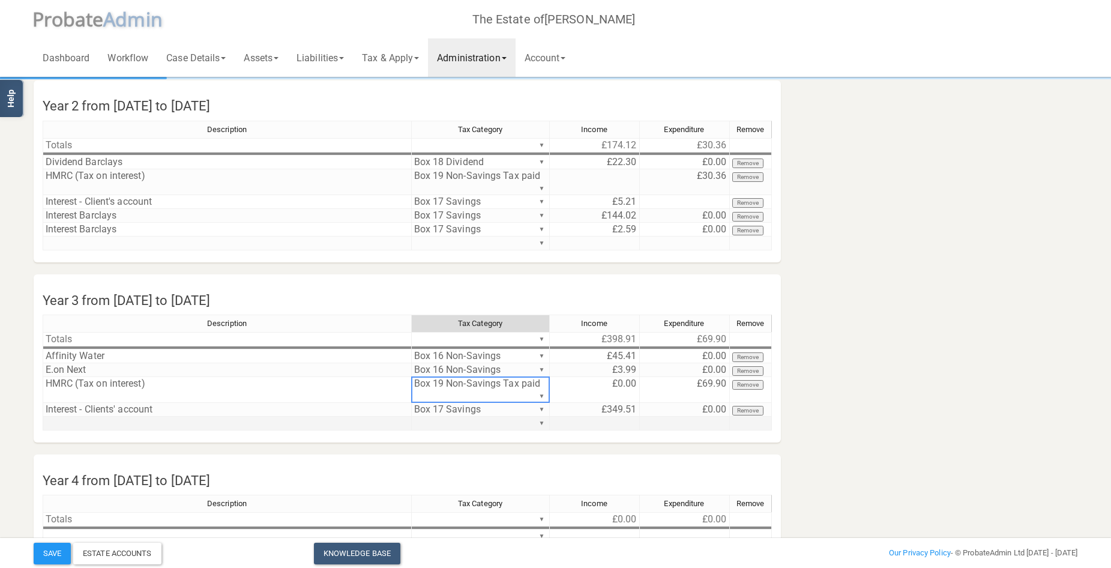
scroll to position [240, 0]
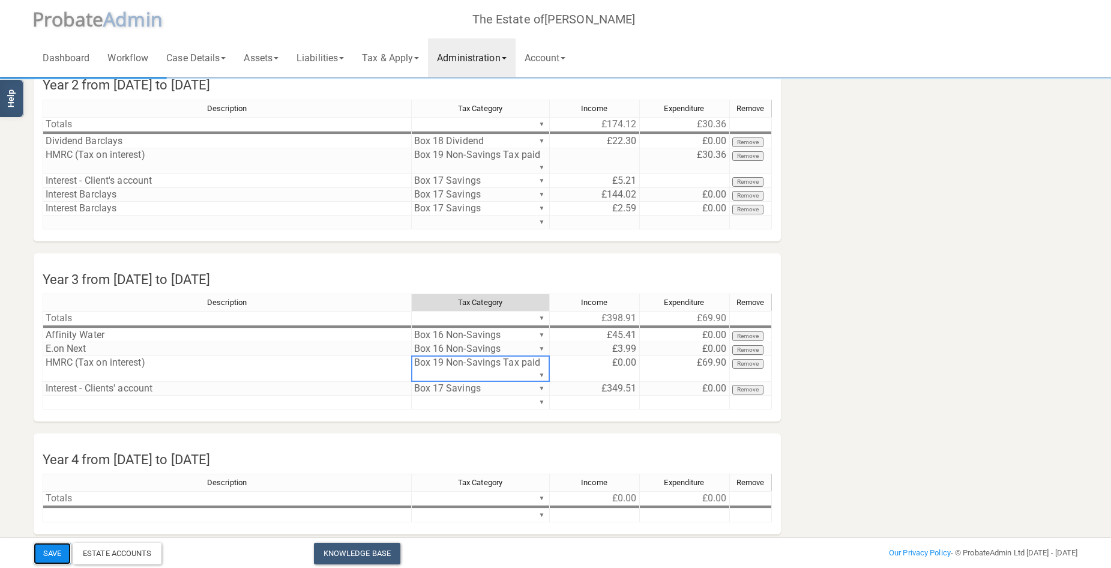
click at [47, 548] on button "Save" at bounding box center [52, 554] width 37 height 22
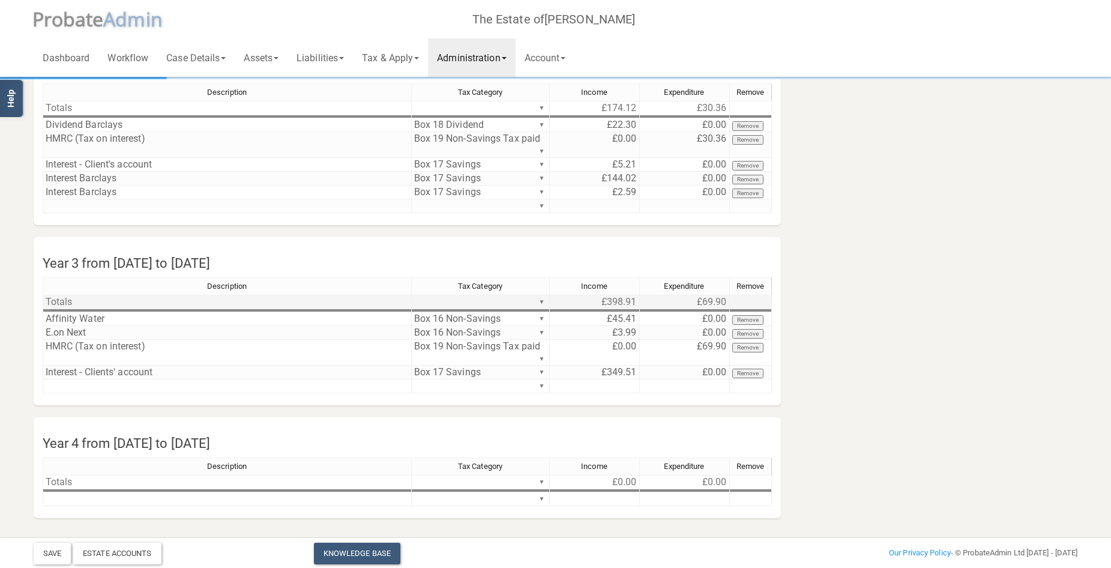
scroll to position [264, 0]
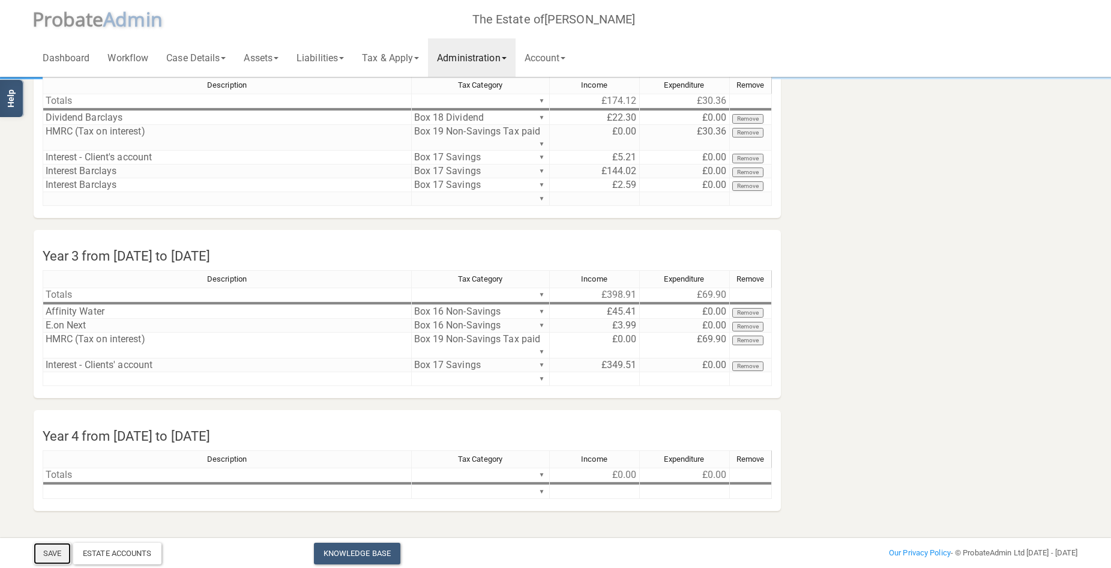
click at [56, 549] on button "Save" at bounding box center [52, 554] width 37 height 22
click at [135, 552] on div "Estate Accounts" at bounding box center [117, 554] width 88 height 22
